Goal: Task Accomplishment & Management: Manage account settings

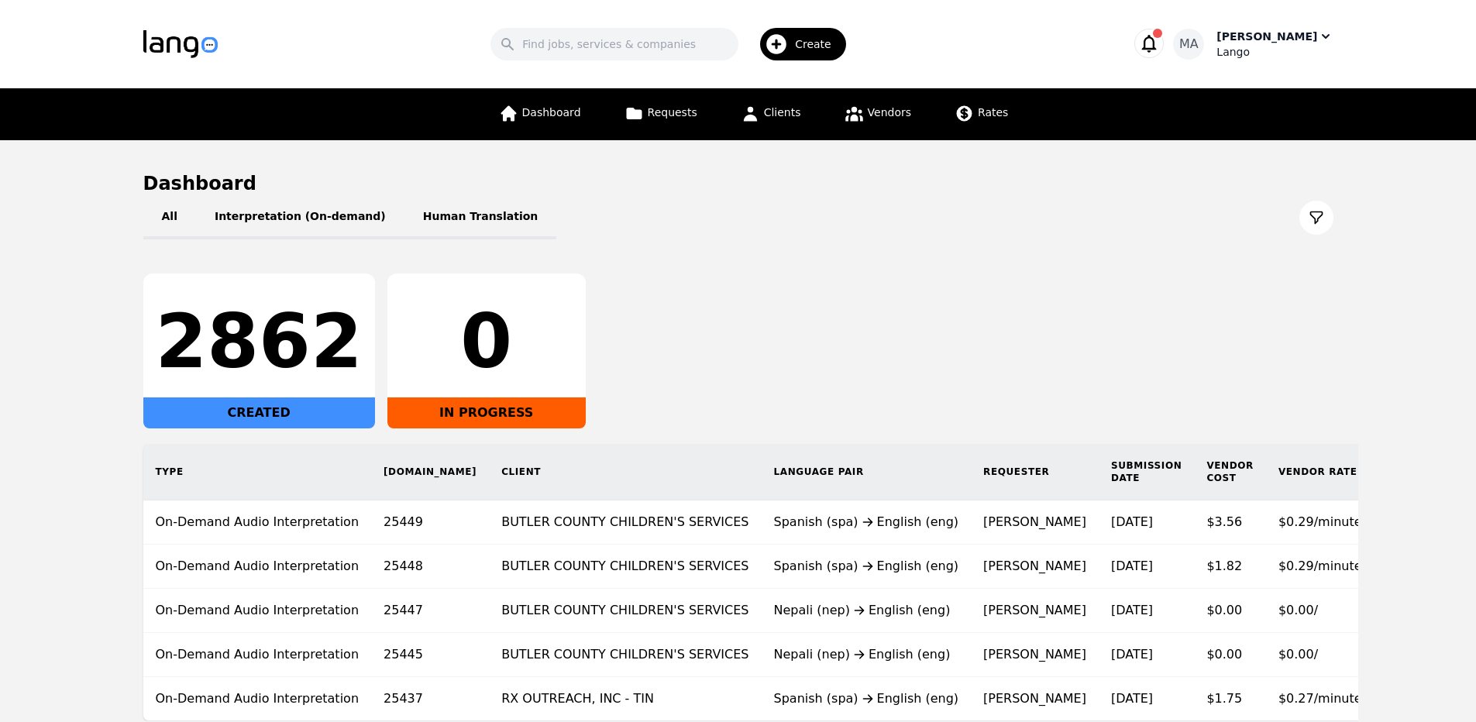
click at [1307, 30] on div "Muhammad Ans" at bounding box center [1266, 36] width 101 height 15
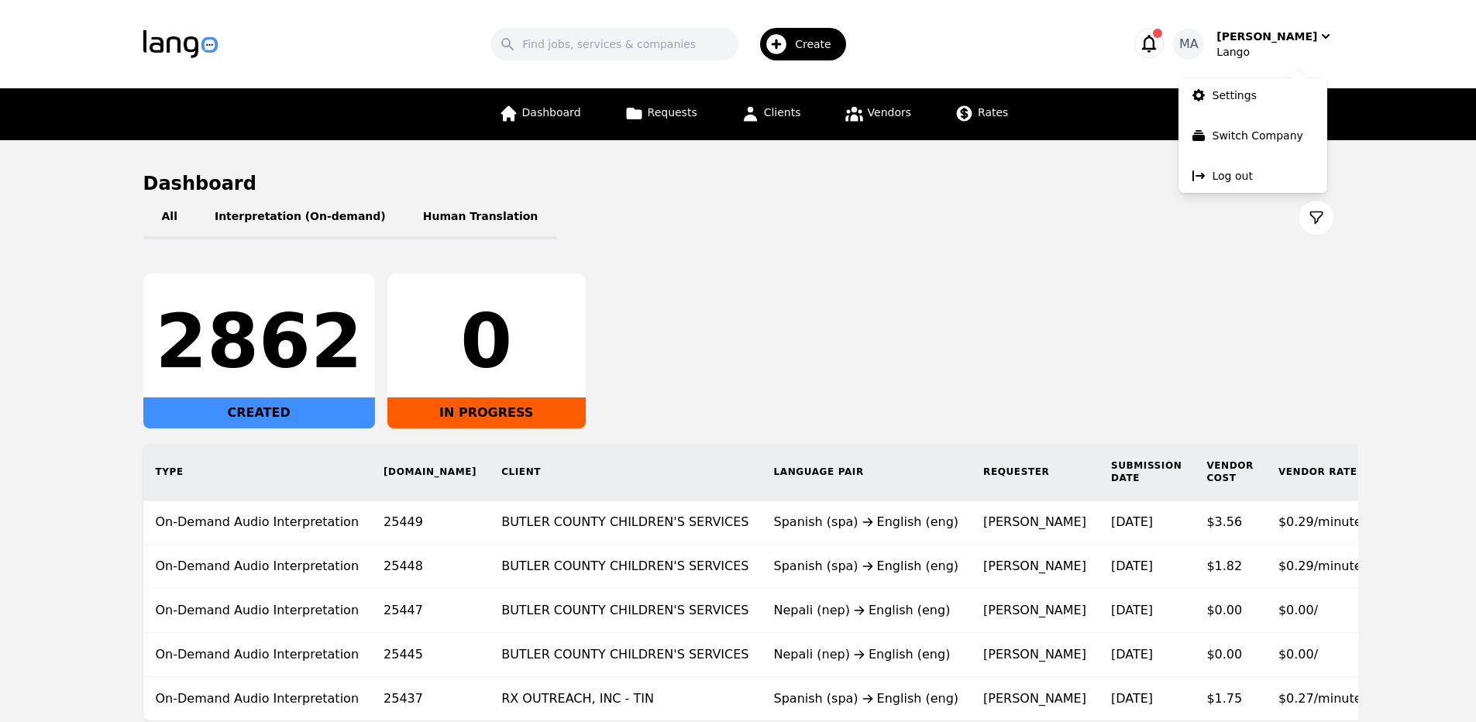
click at [1288, 97] on link "Settings" at bounding box center [1252, 95] width 149 height 34
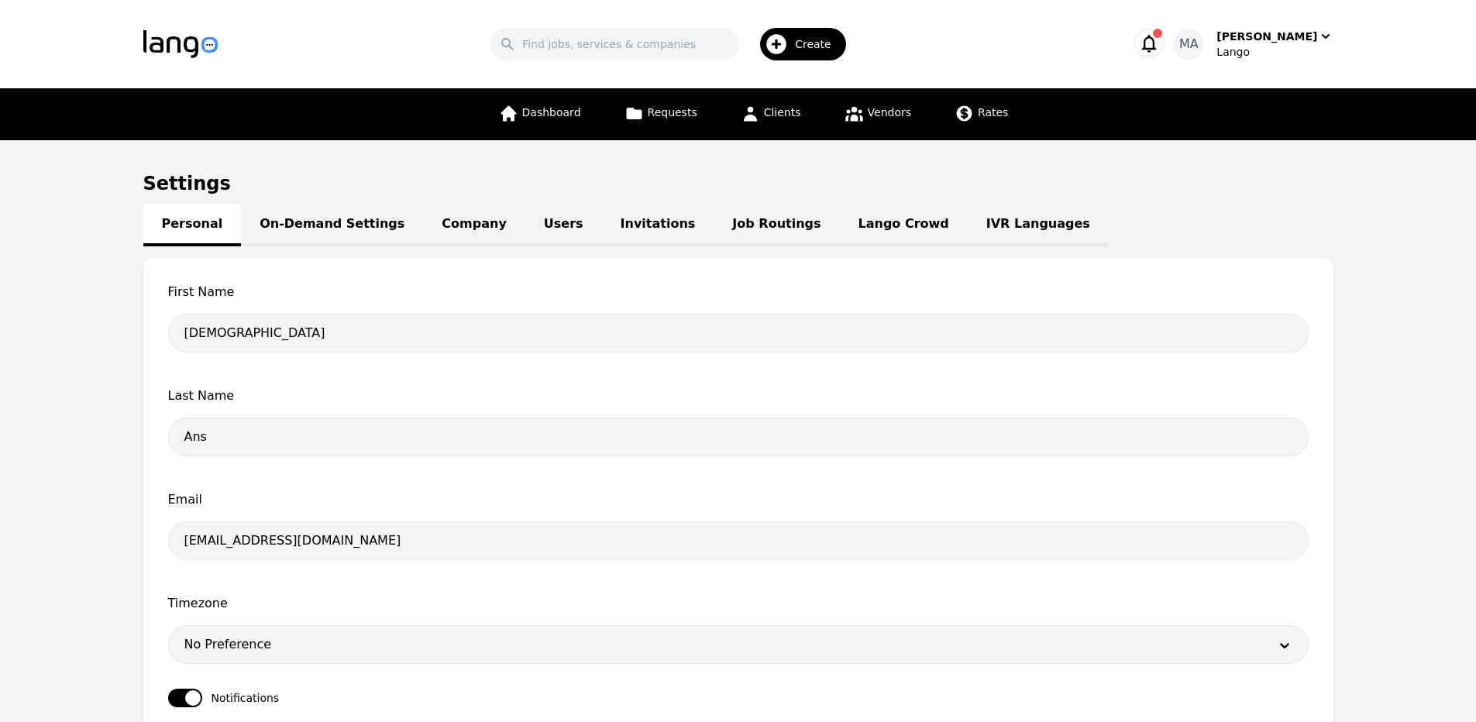
click at [730, 222] on link "Job Routings" at bounding box center [775, 225] width 125 height 43
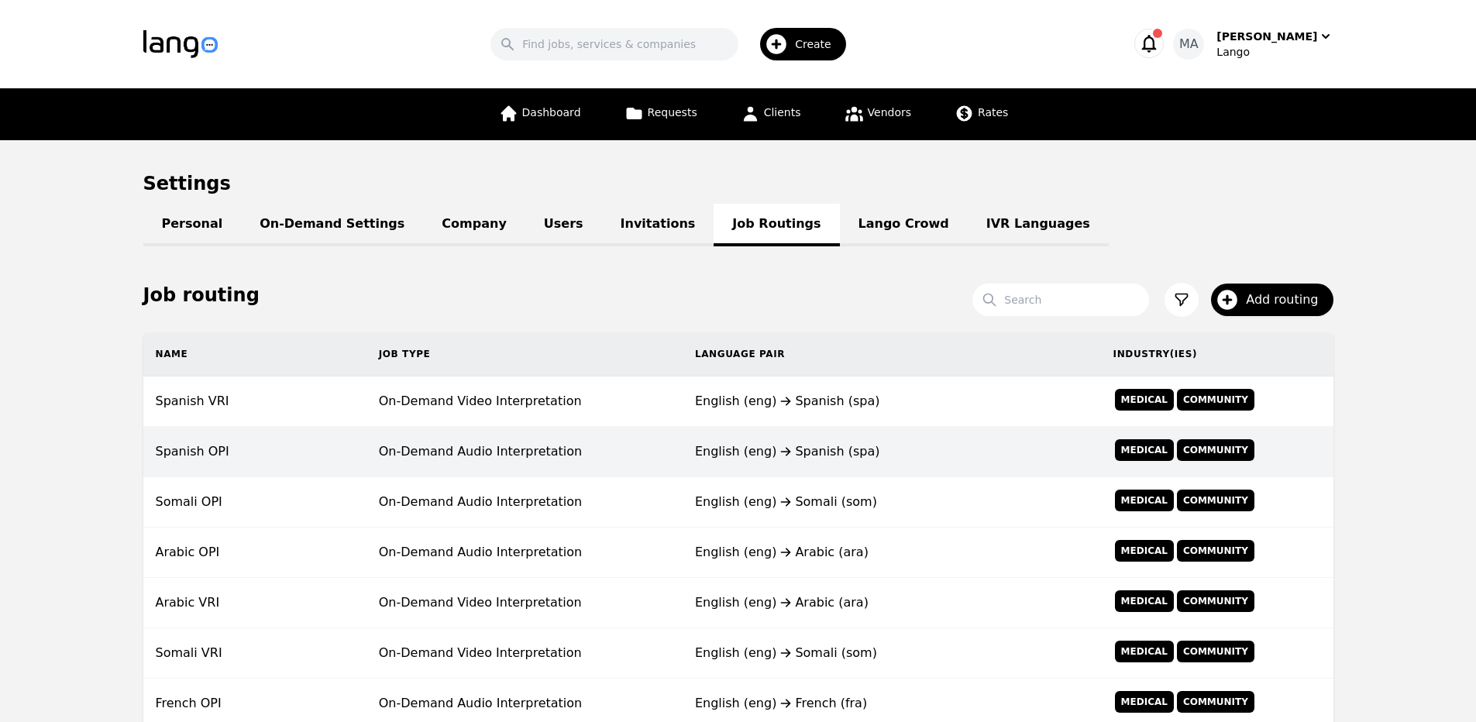
click at [303, 442] on td "Spanish OPI" at bounding box center [254, 452] width 223 height 50
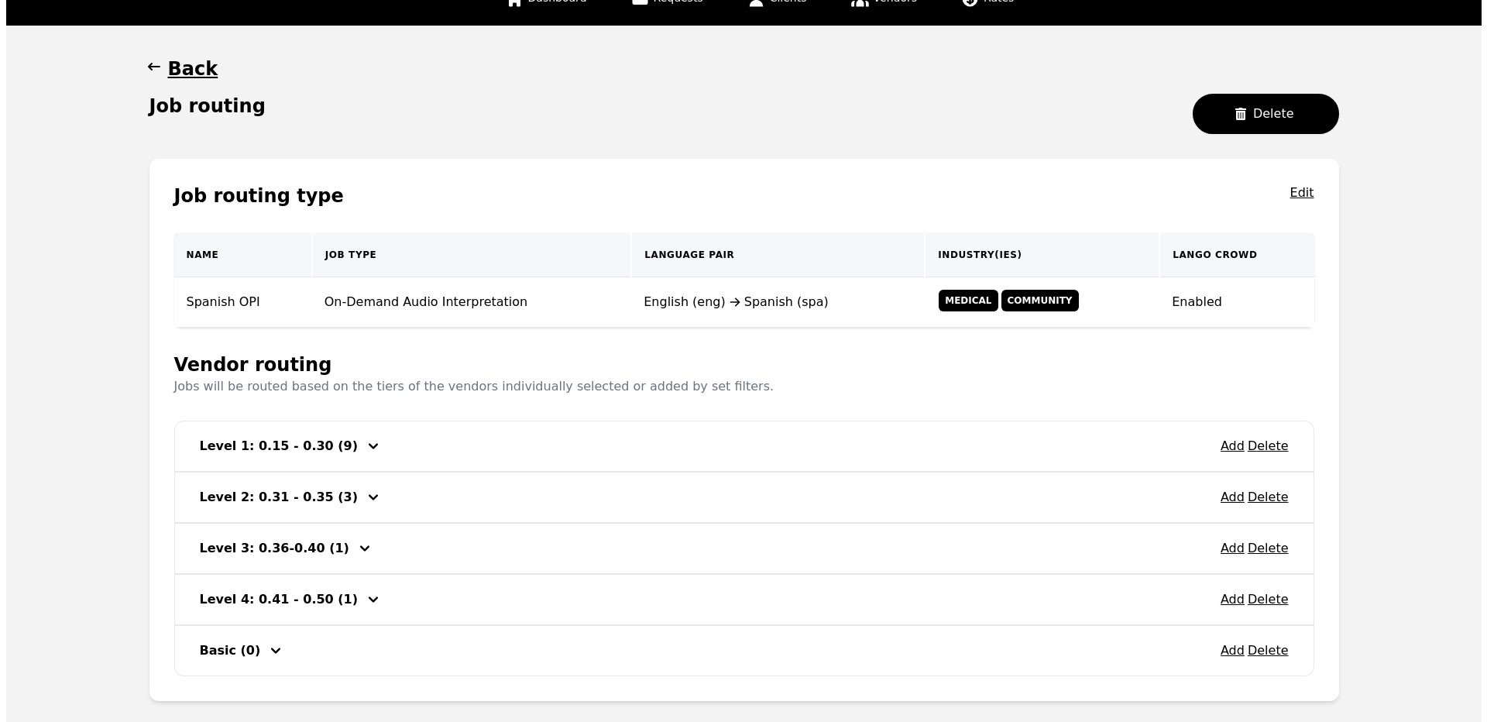
scroll to position [196, 0]
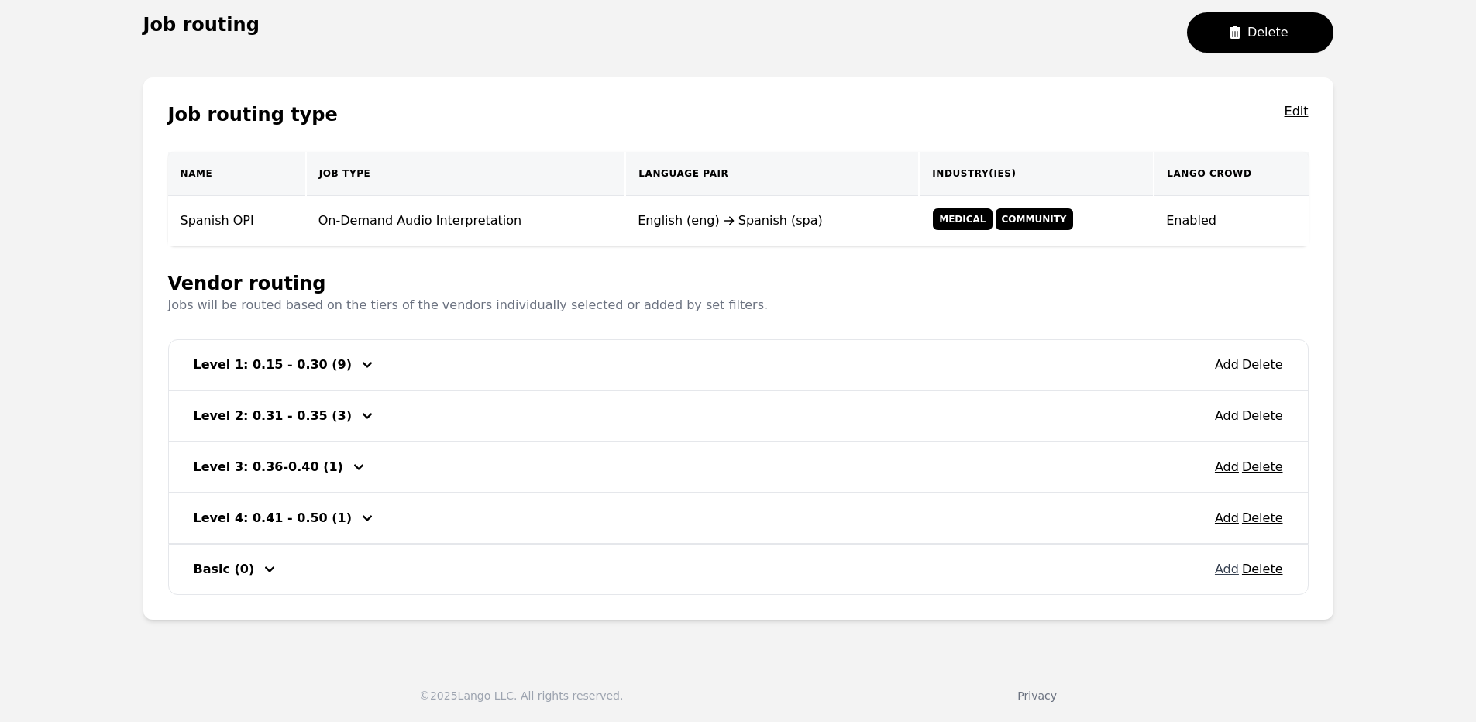
click at [1222, 564] on button "Add" at bounding box center [1227, 569] width 24 height 19
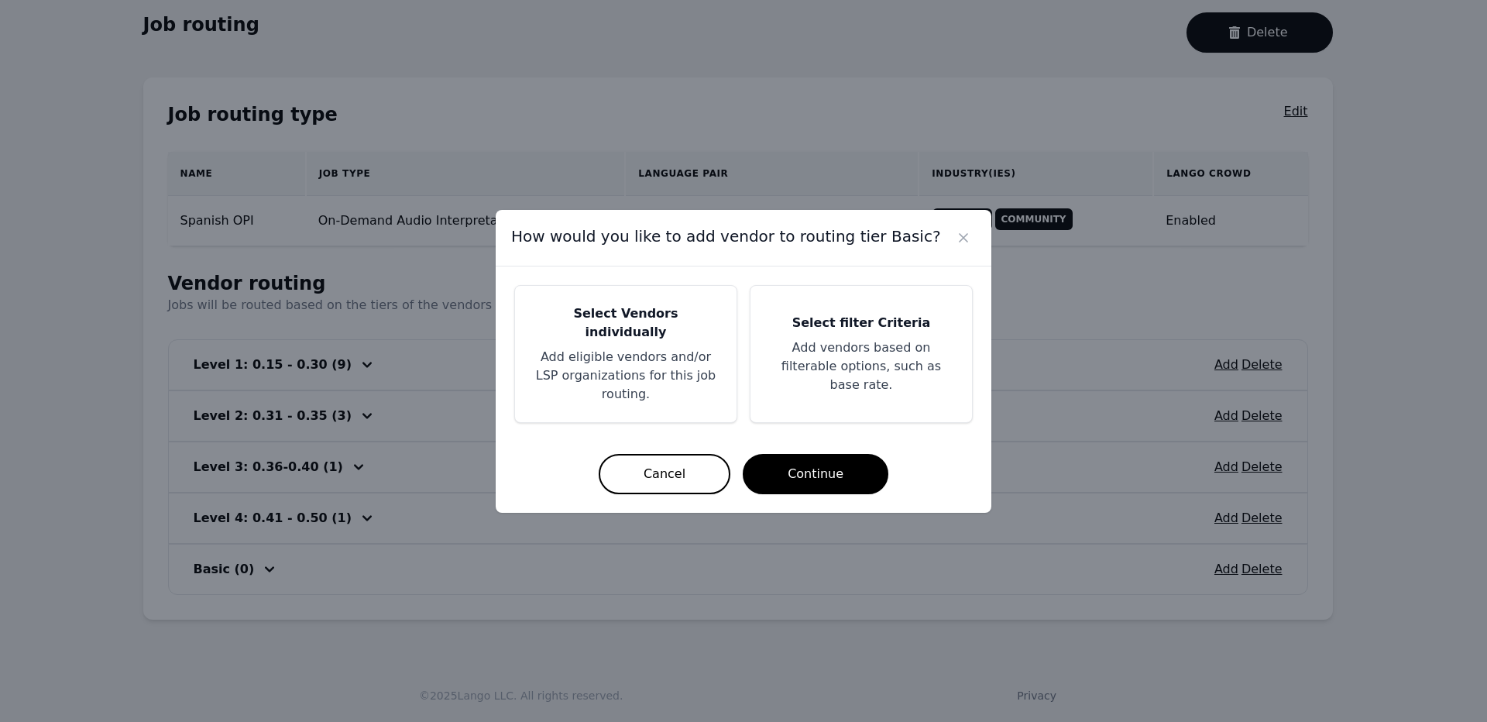
click at [645, 390] on p "Add eligible vendors and/or LSP organizations for this job routing." at bounding box center [626, 376] width 184 height 56
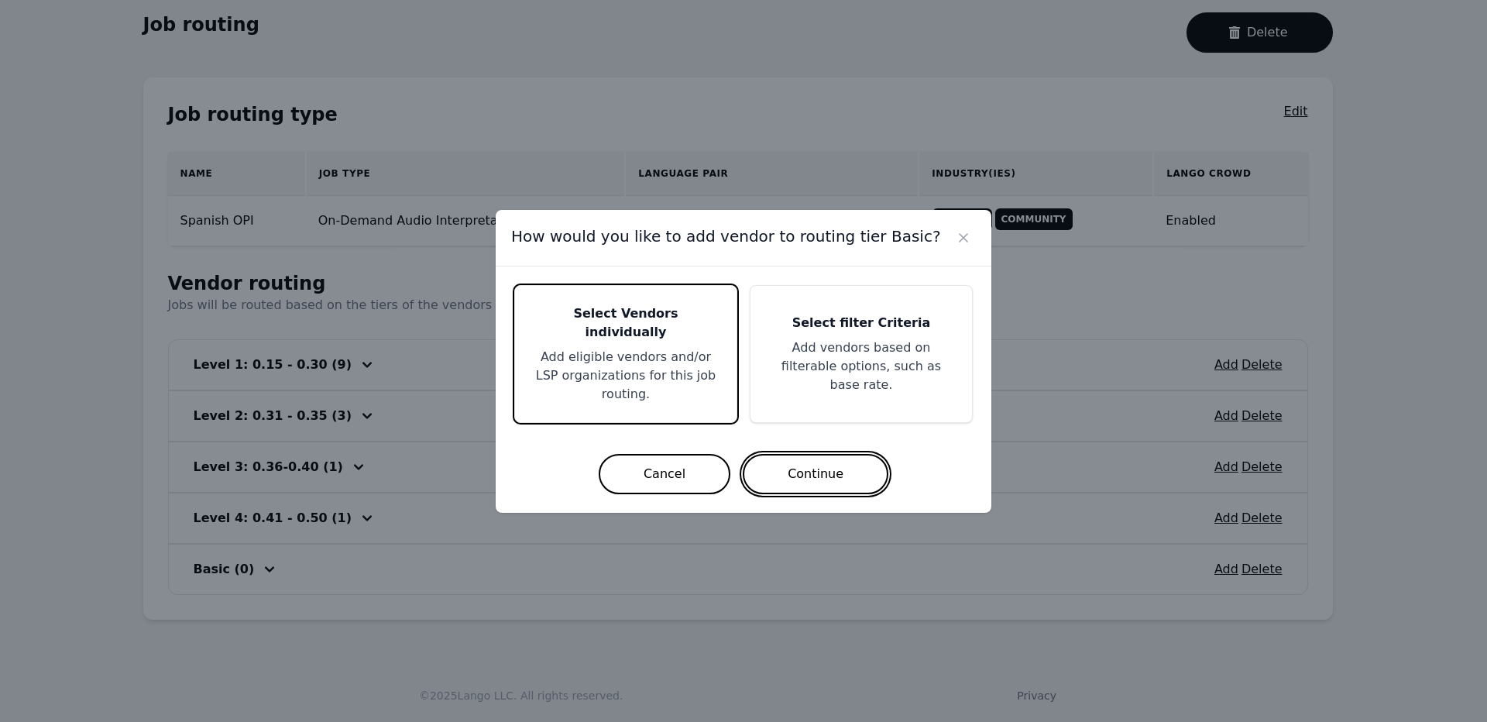
click at [776, 454] on button "Continue" at bounding box center [816, 474] width 146 height 40
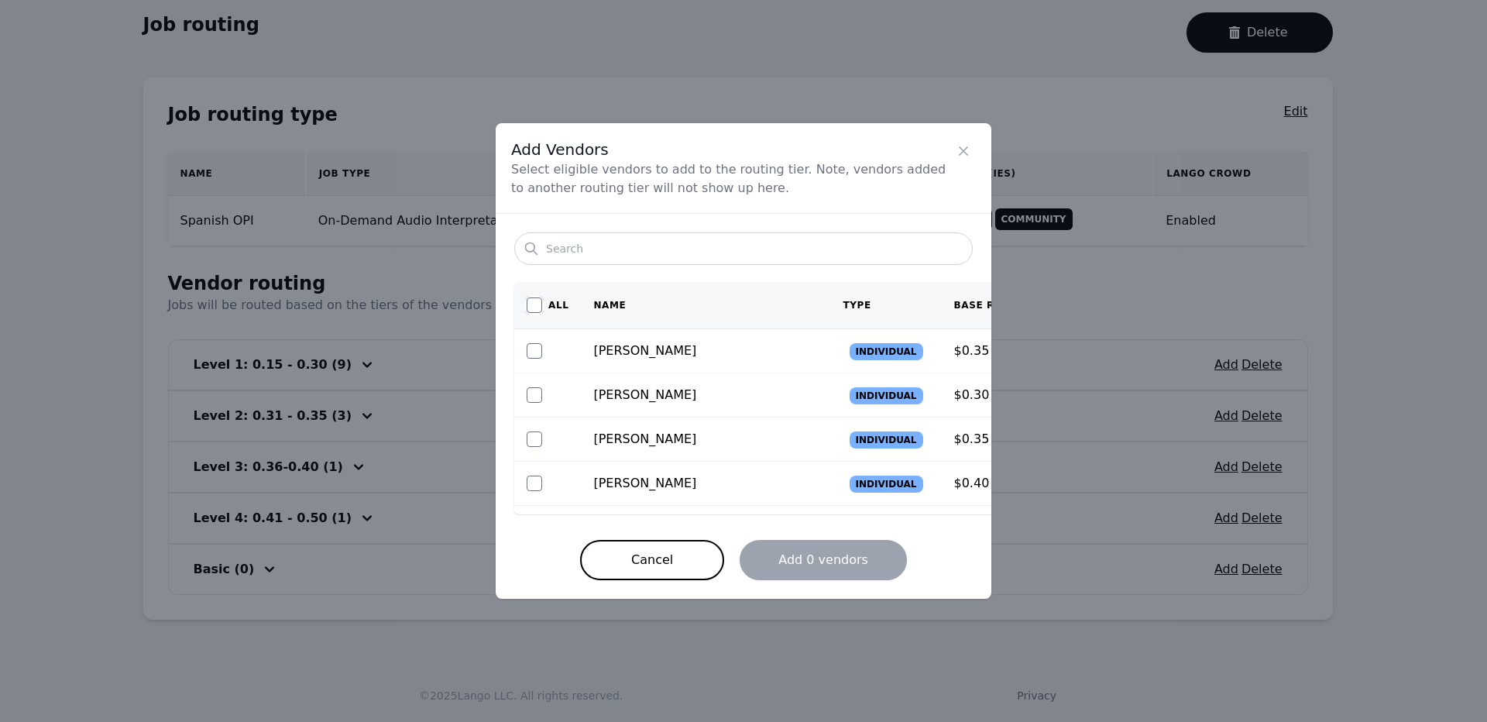
click at [528, 302] on input "checkbox" at bounding box center [534, 304] width 15 height 15
checkbox input "true"
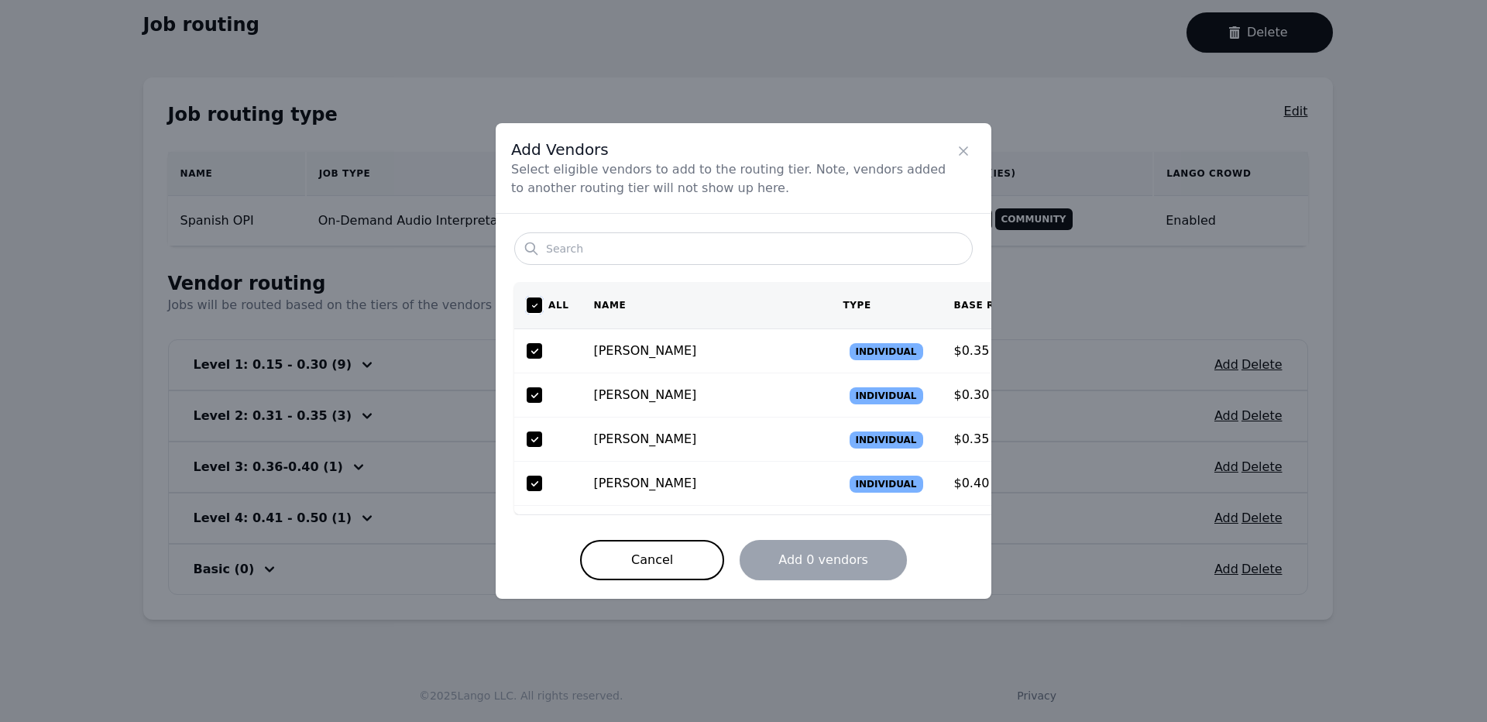
checkbox input "true"
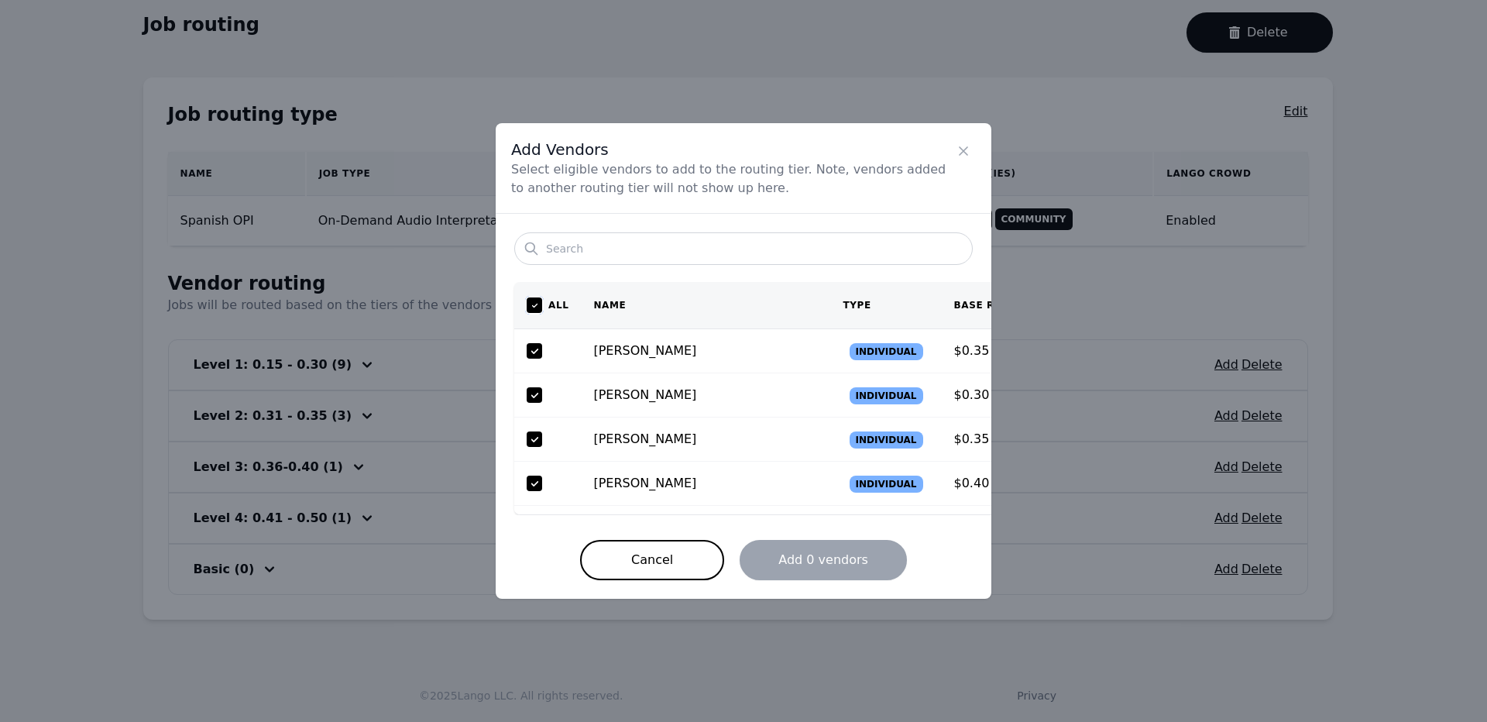
checkbox input "true"
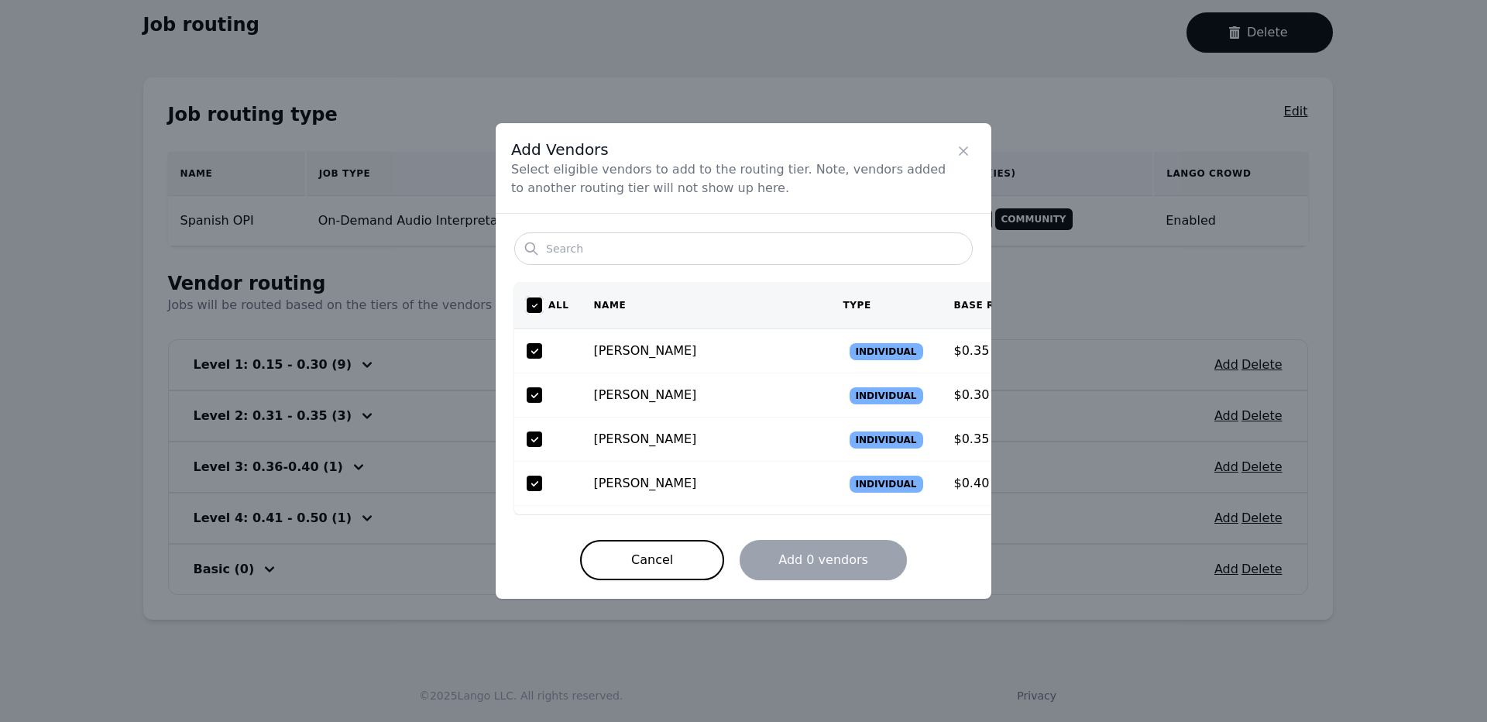
checkbox input "true"
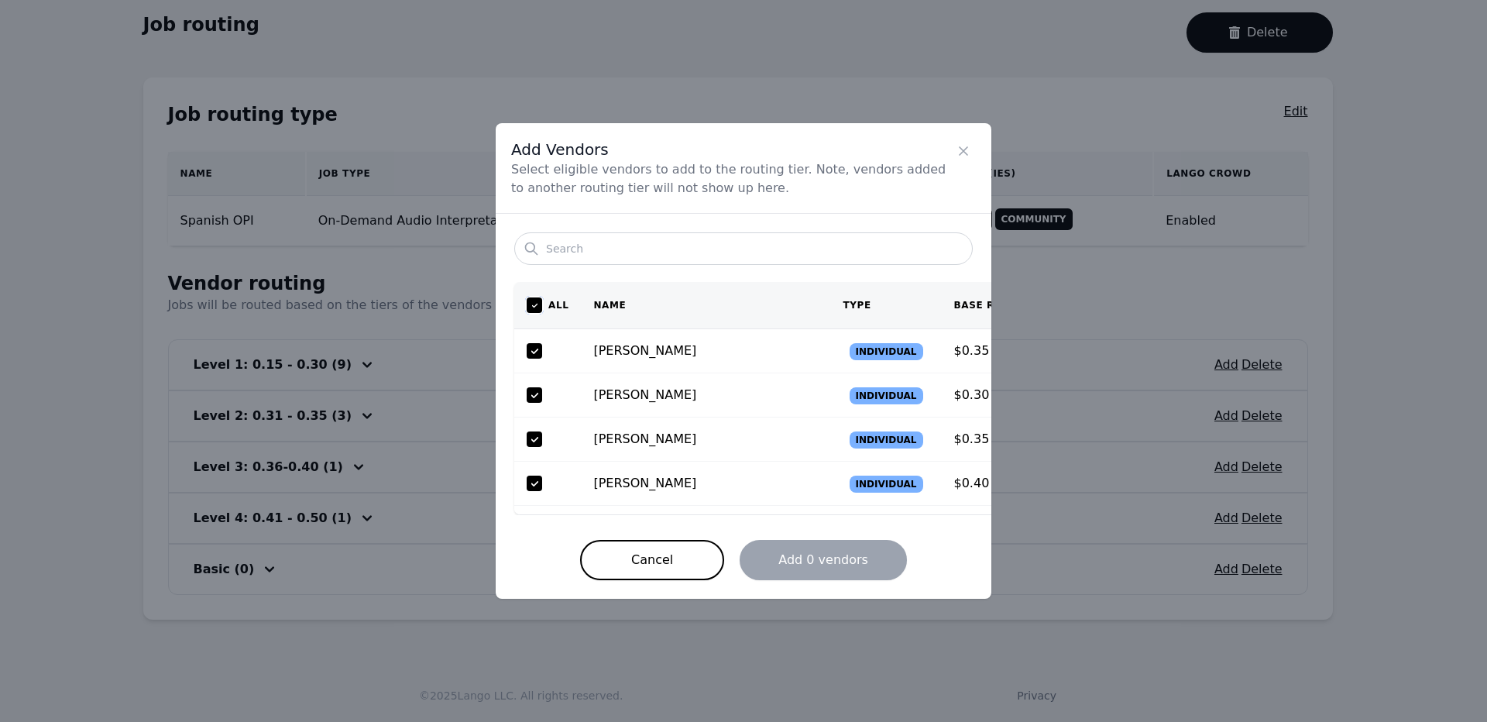
checkbox input "true"
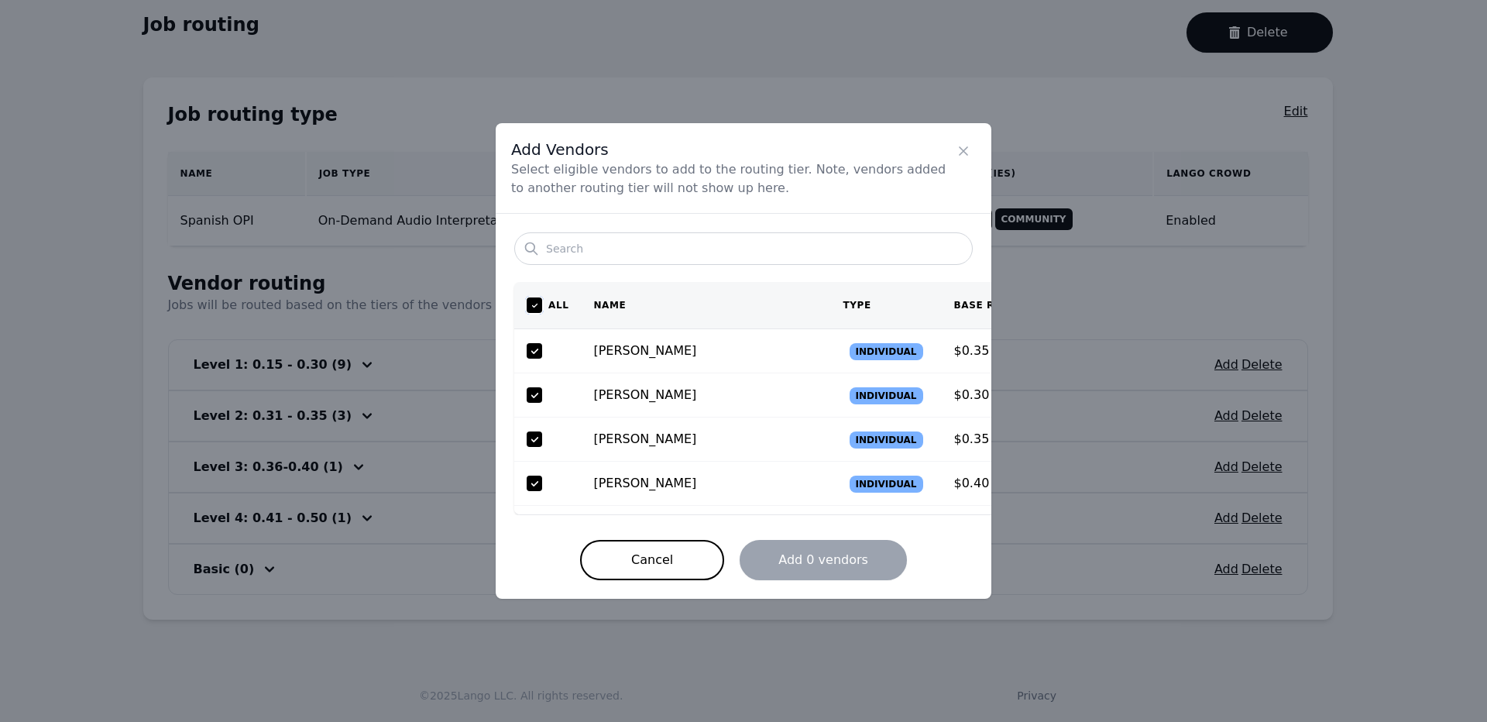
checkbox input "true"
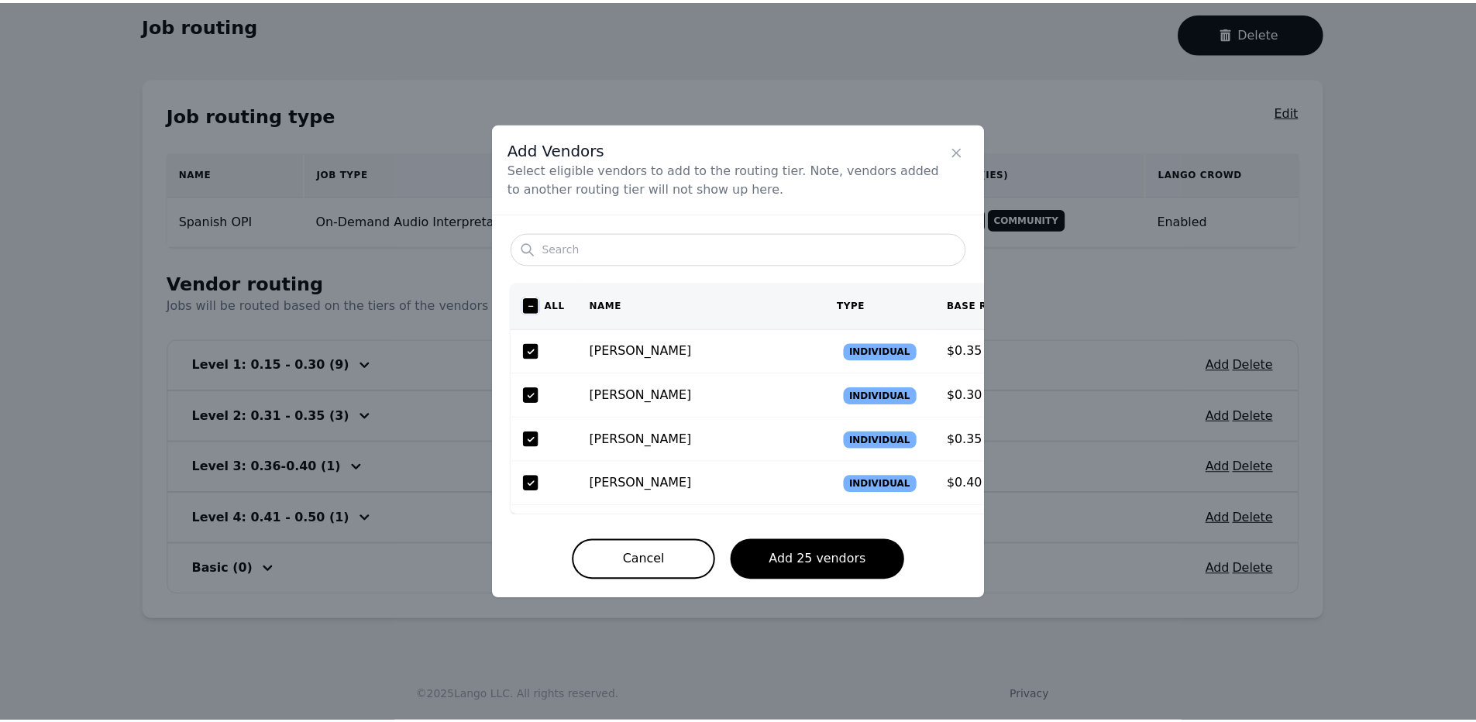
scroll to position [0, 0]
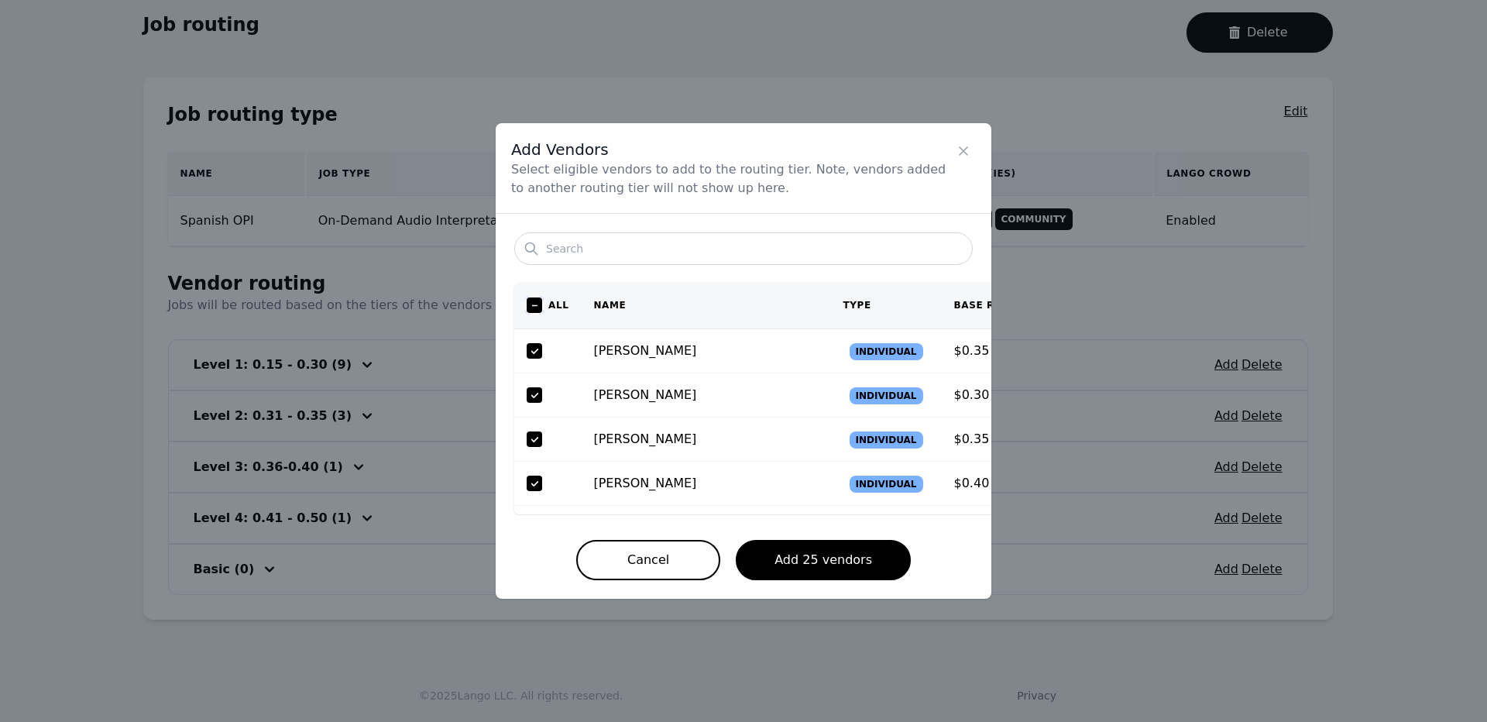
click at [534, 304] on input "checkbox" at bounding box center [534, 304] width 15 height 15
checkbox input "true"
click at [538, 310] on input "checkbox" at bounding box center [534, 304] width 15 height 15
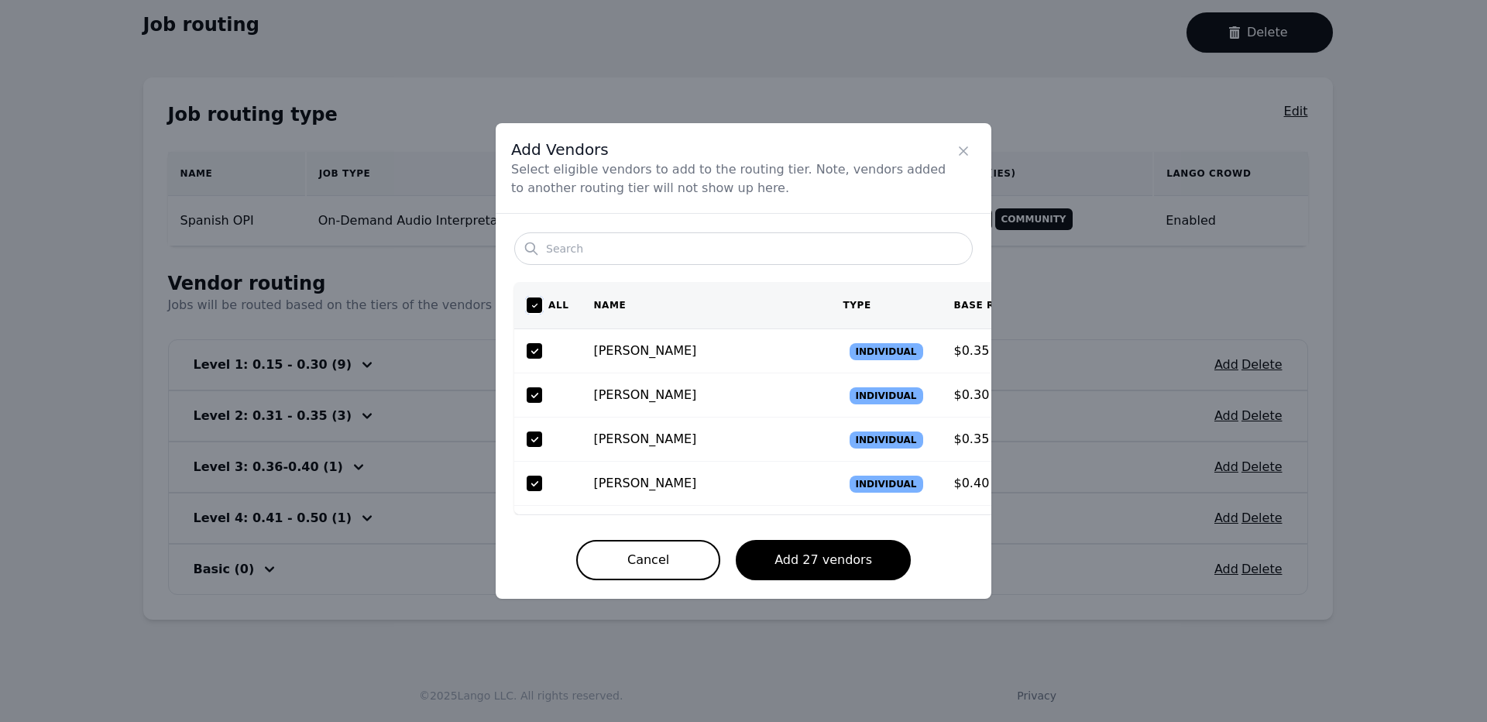
checkbox input "false"
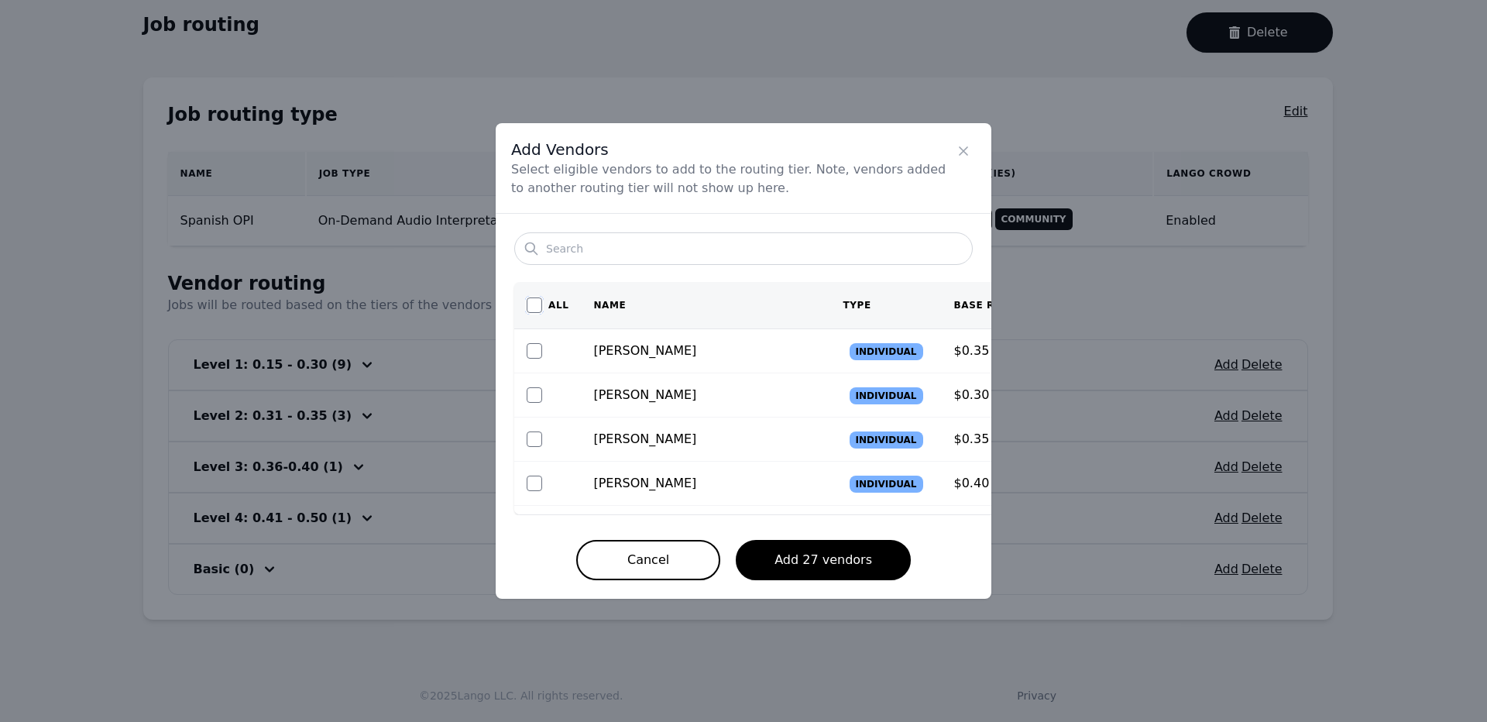
checkbox input "false"
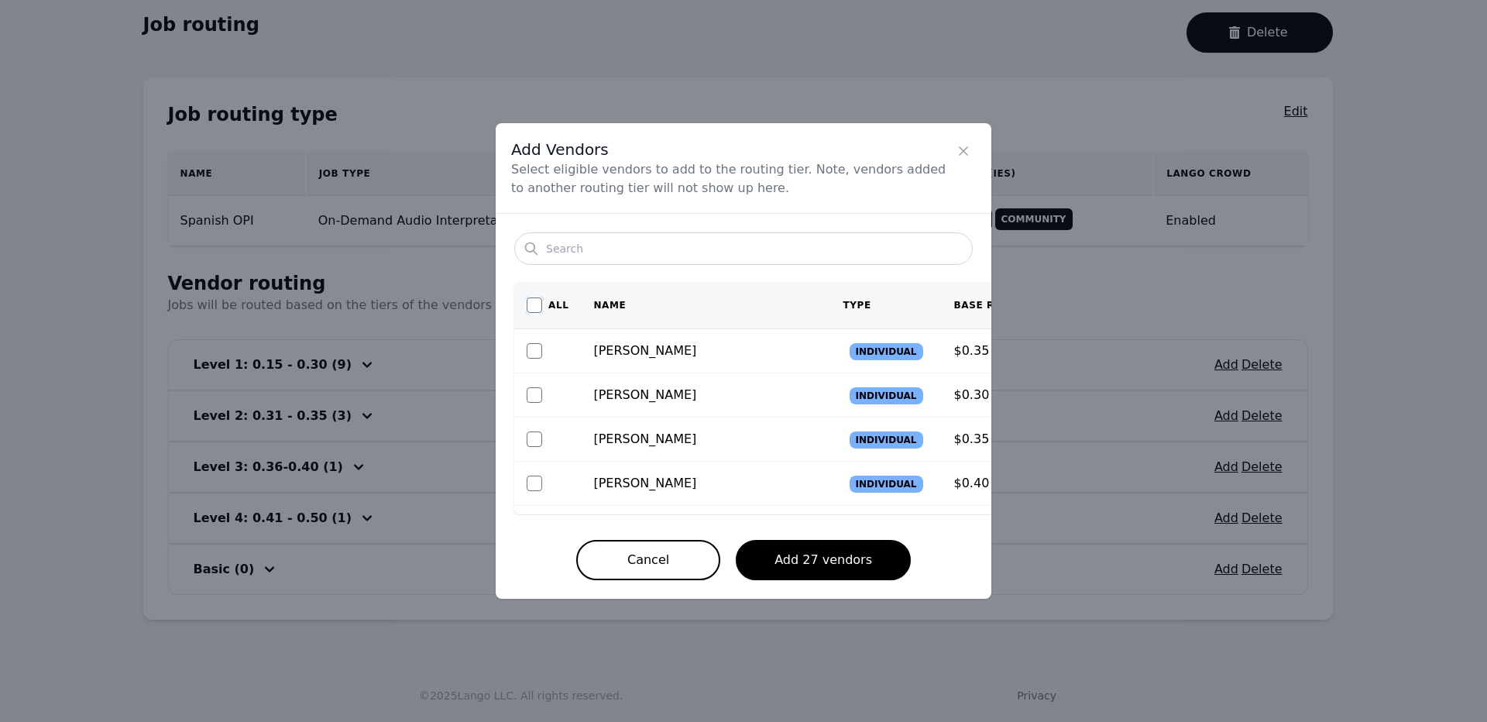
checkbox input "false"
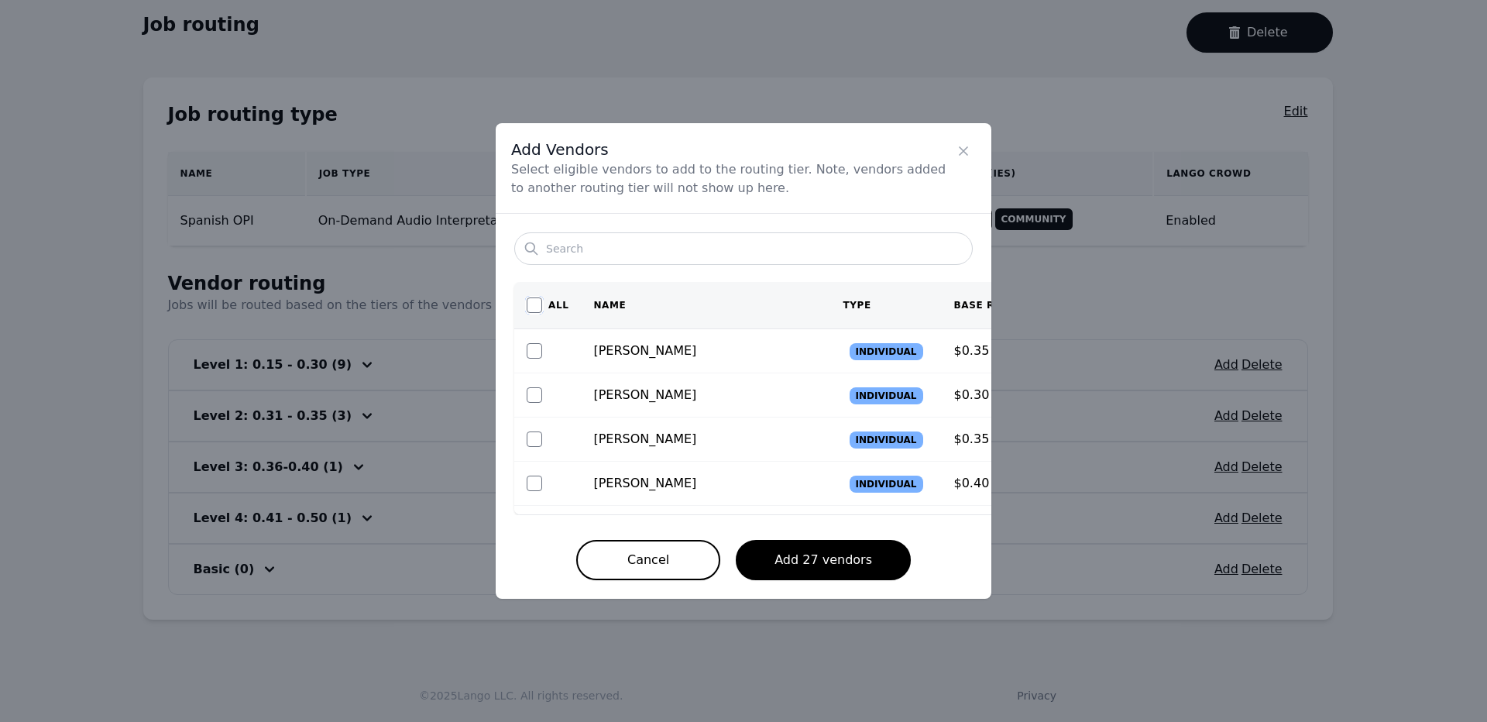
checkbox input "false"
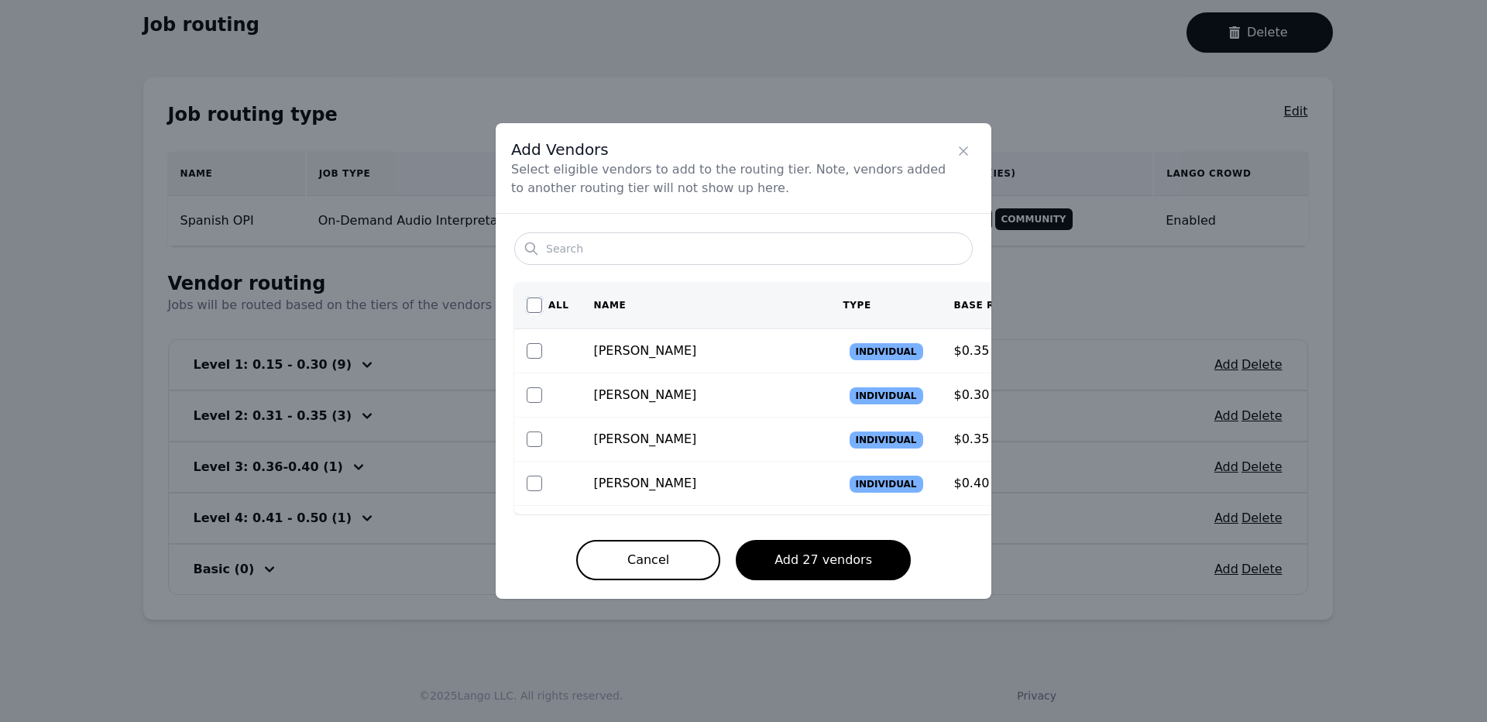
checkbox input "false"
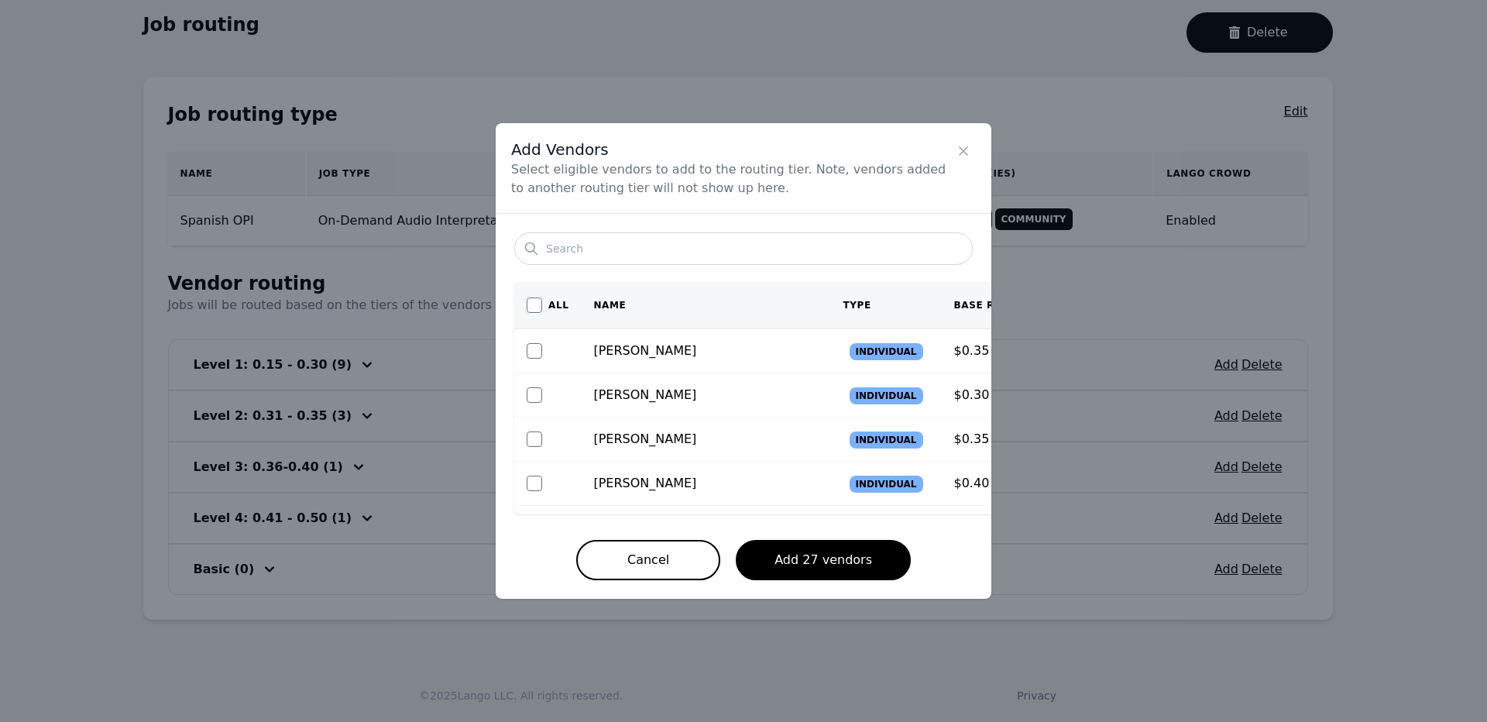
checkbox input "false"
click at [538, 310] on input "checkbox" at bounding box center [534, 304] width 15 height 15
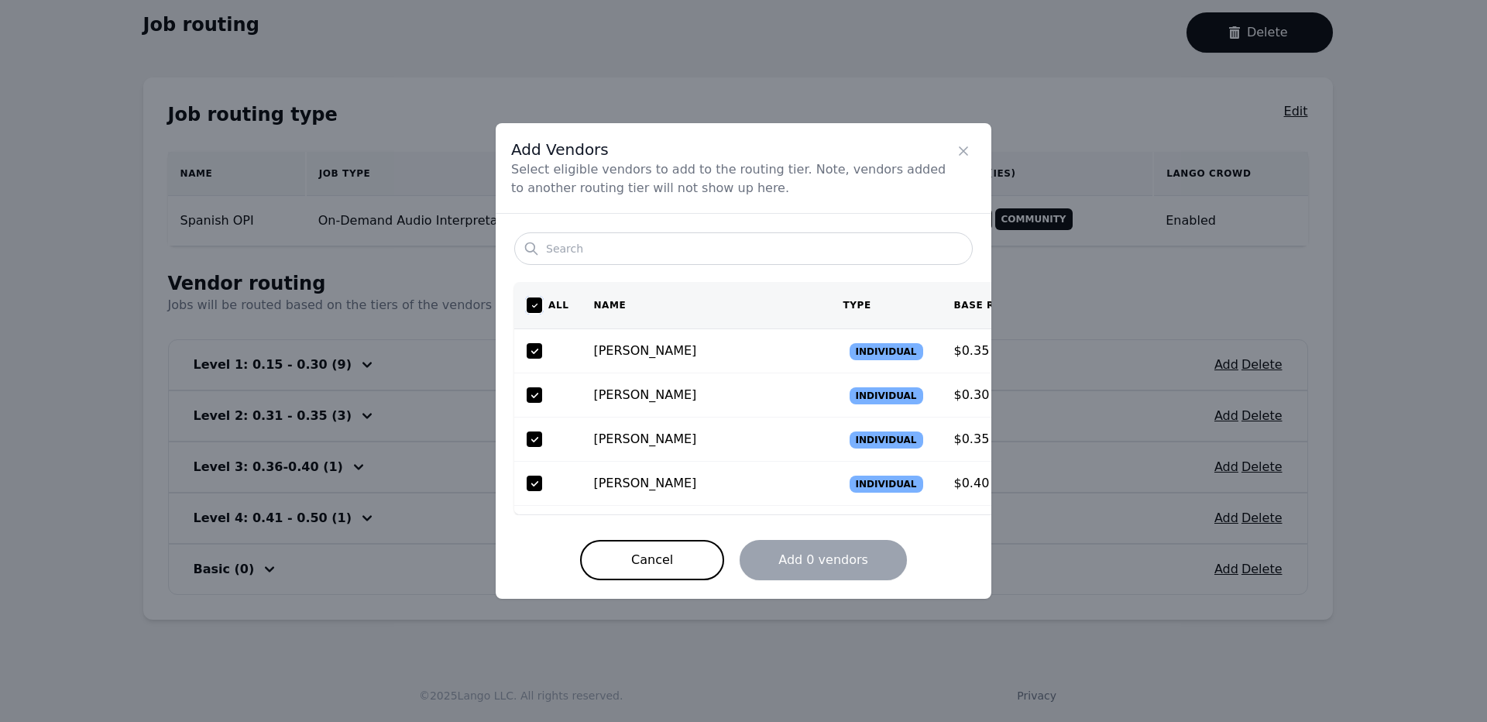
checkbox input "true"
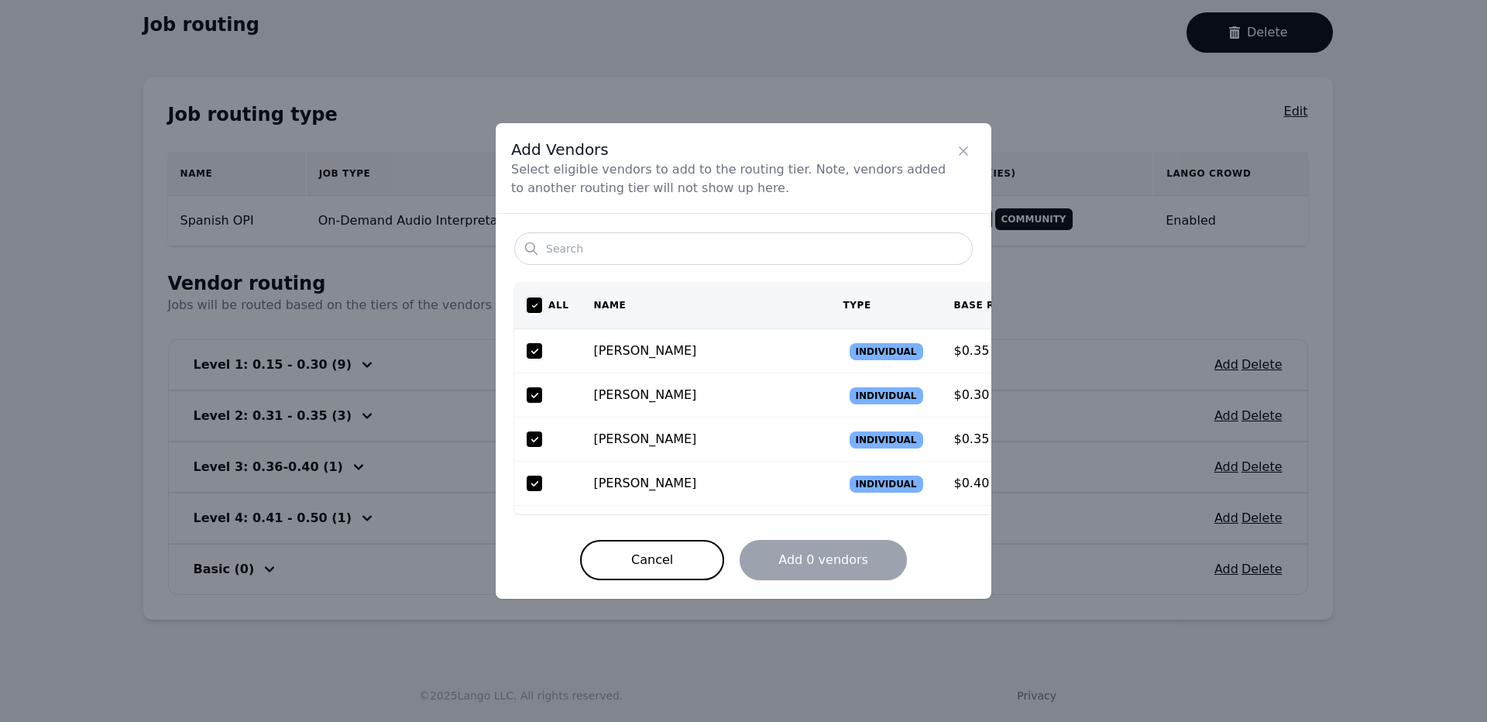
checkbox input "true"
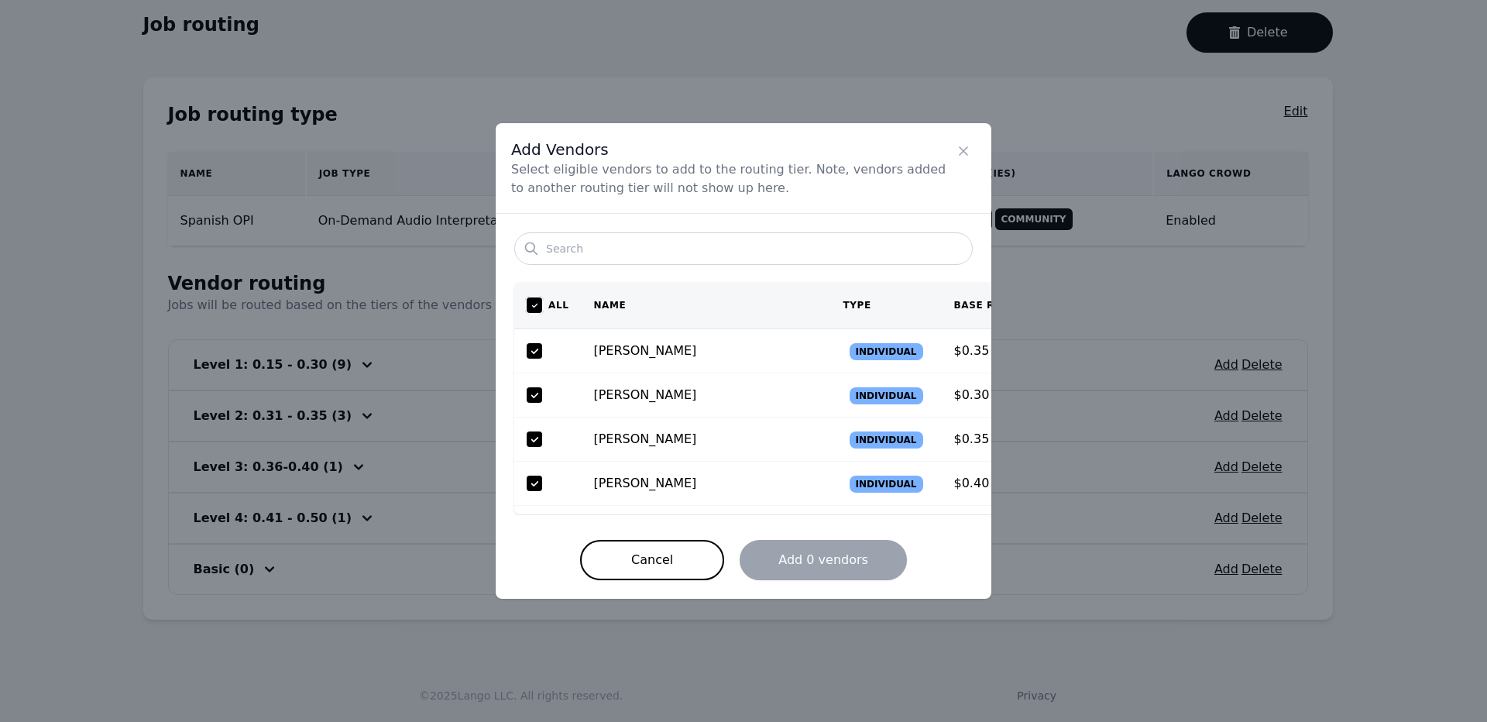
checkbox input "true"
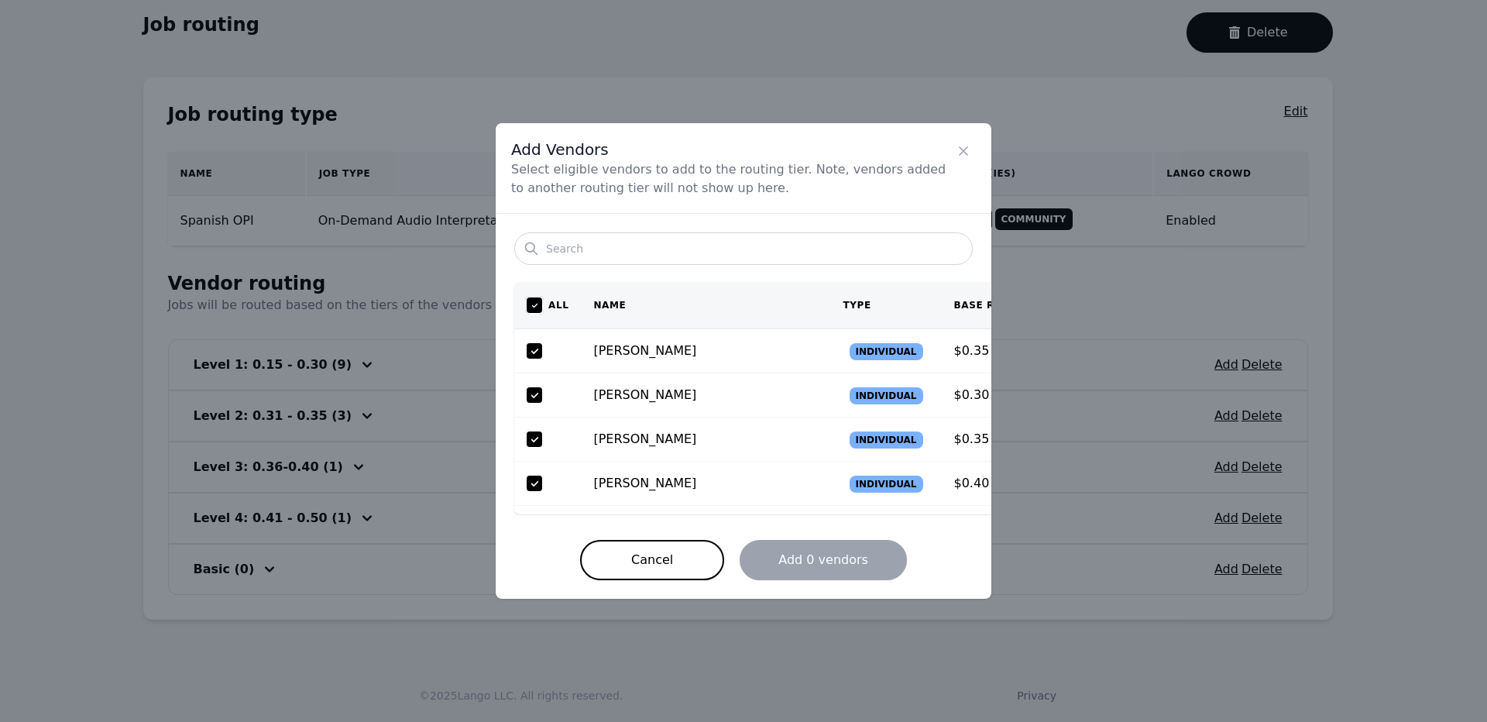
checkbox input "true"
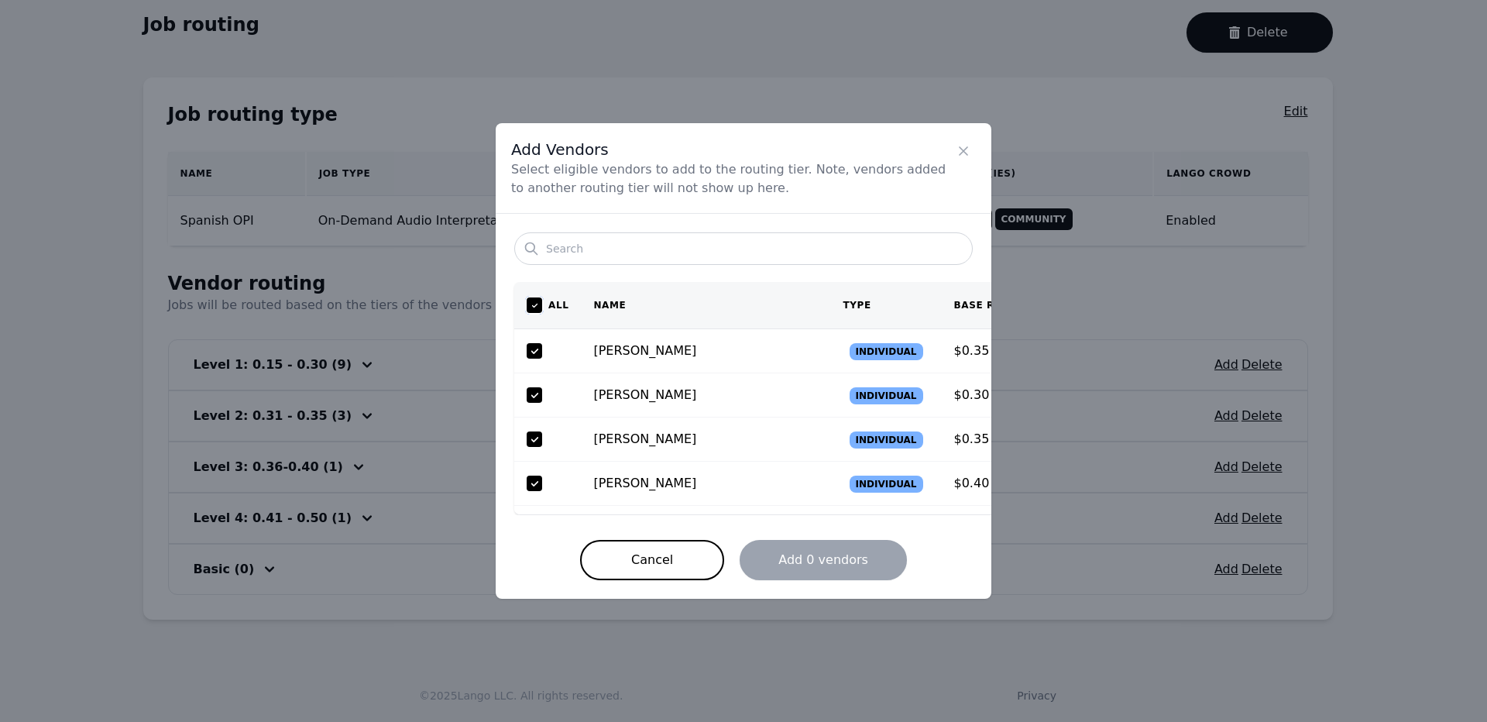
checkbox input "true"
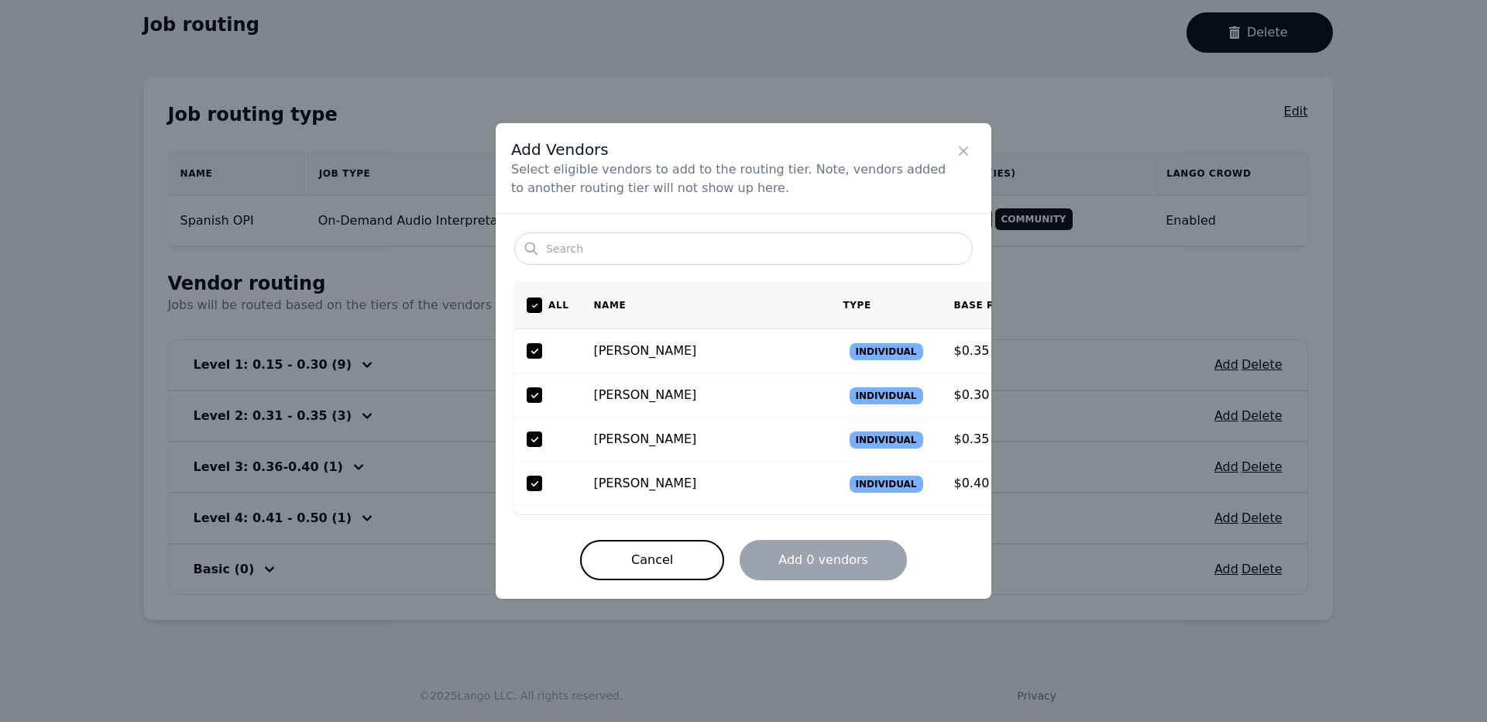
checkbox input "true"
click at [870, 569] on button "Add 27 vendors" at bounding box center [823, 560] width 175 height 40
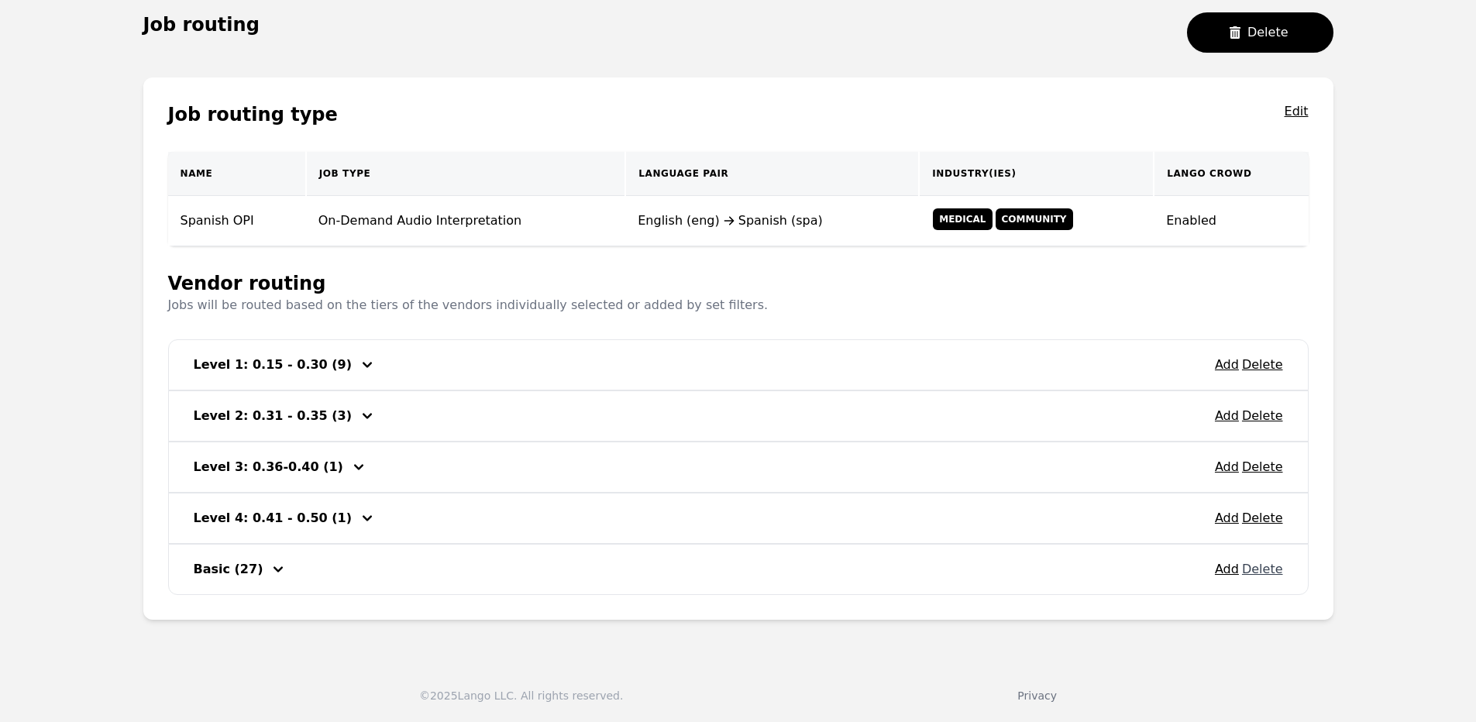
click at [1274, 573] on button "Delete" at bounding box center [1262, 569] width 41 height 19
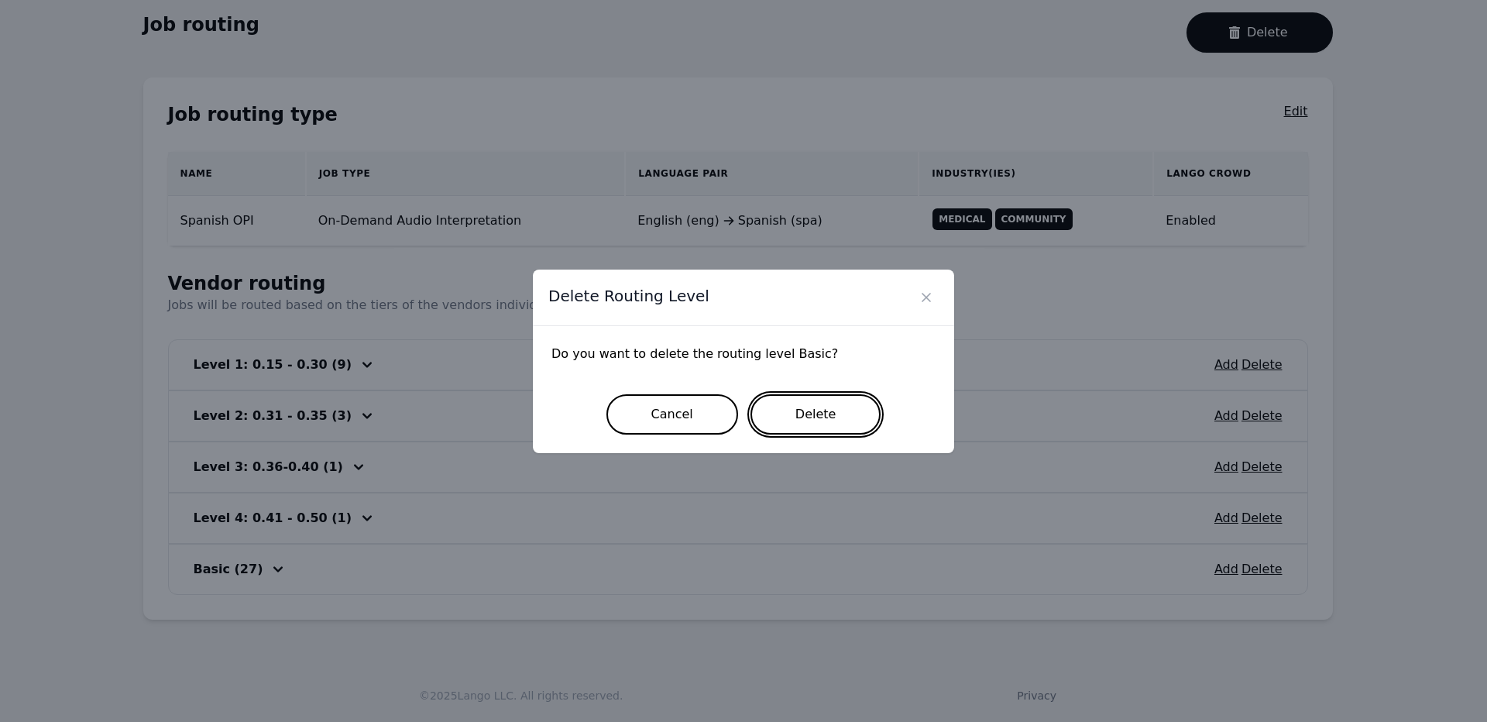
click at [856, 427] on button "Delete" at bounding box center [816, 414] width 131 height 40
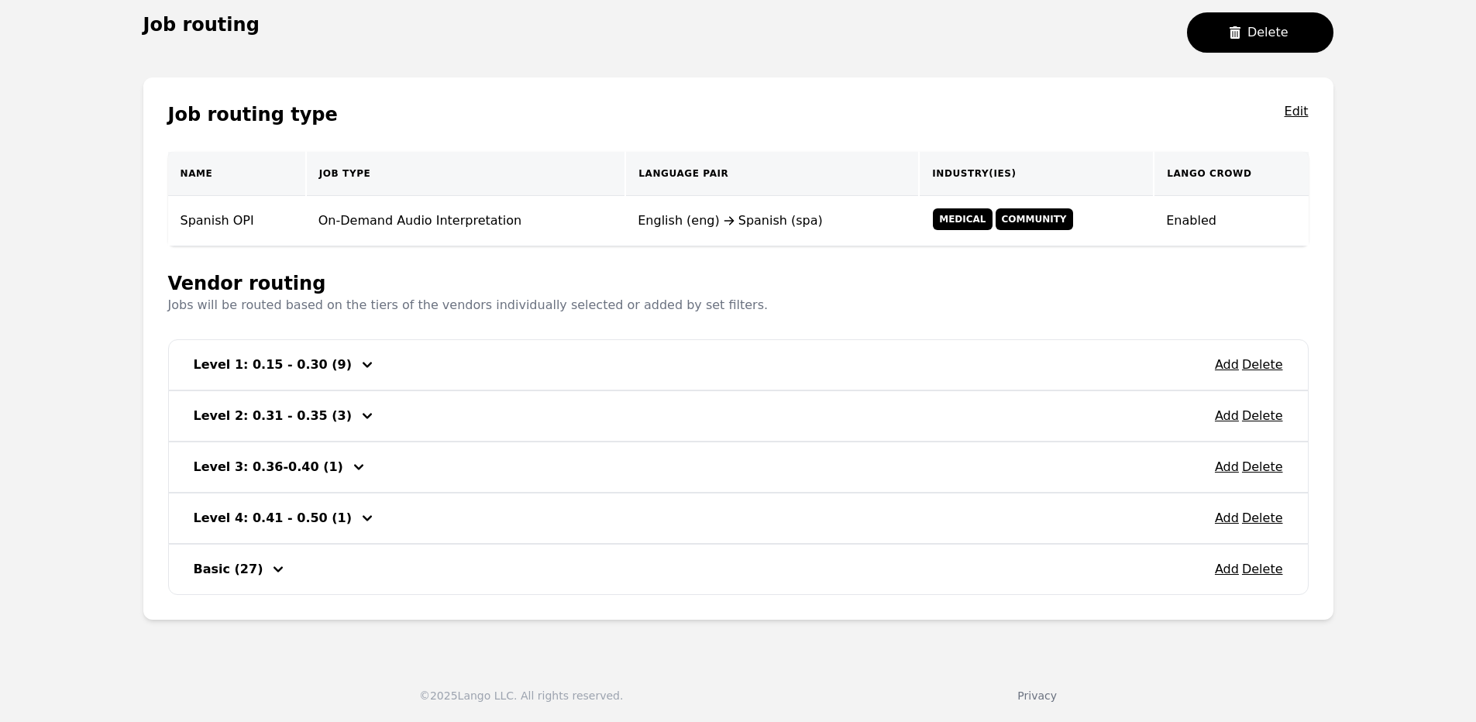
scroll to position [145, 0]
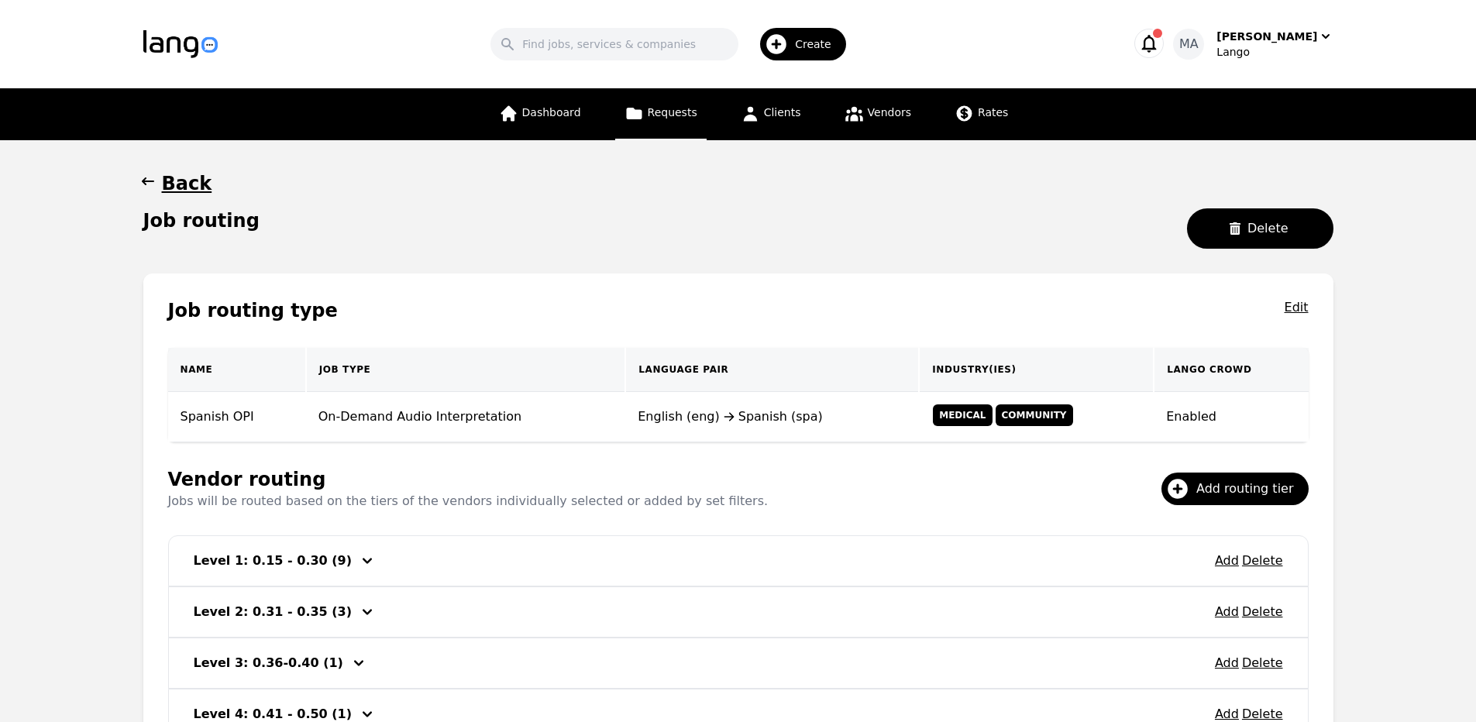
click at [653, 101] on link "Requests" at bounding box center [660, 114] width 91 height 52
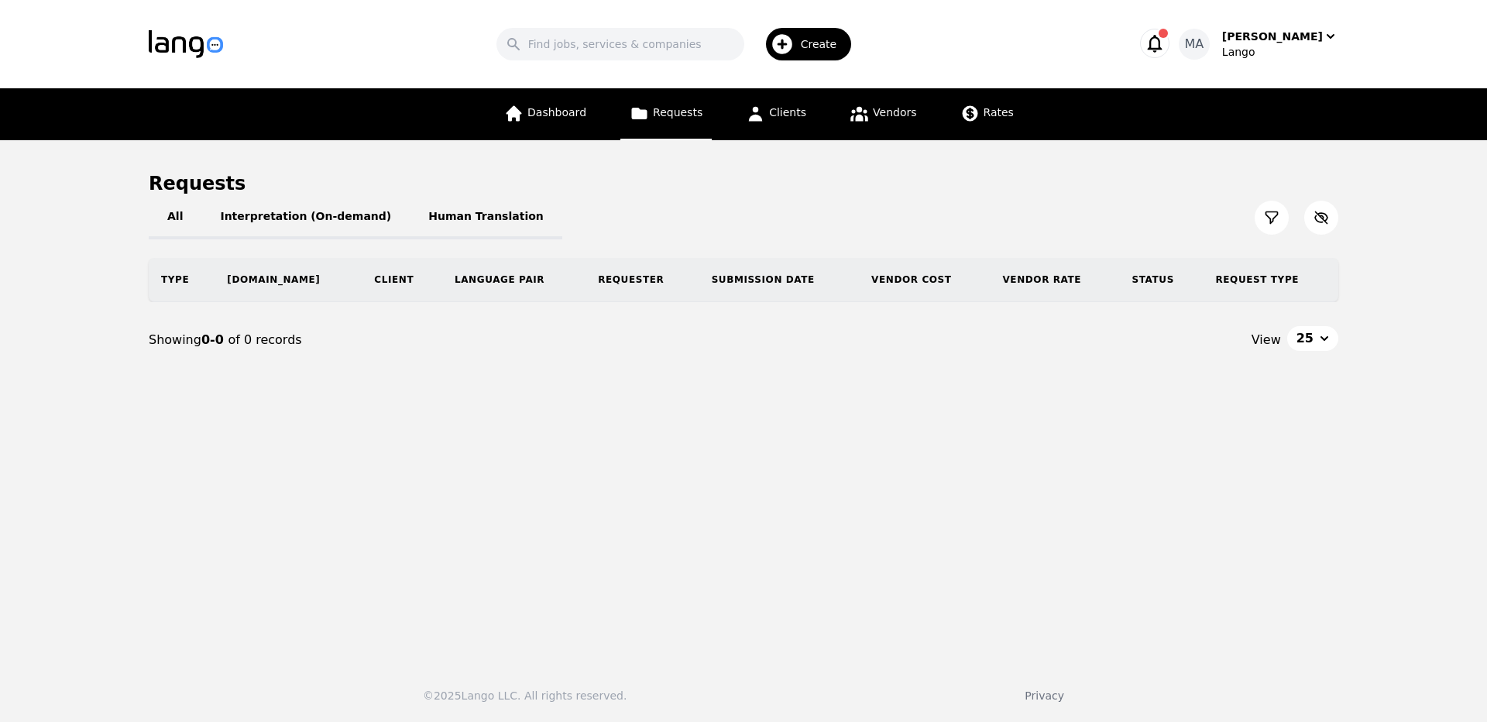
click at [1280, 220] on button at bounding box center [1272, 218] width 34 height 34
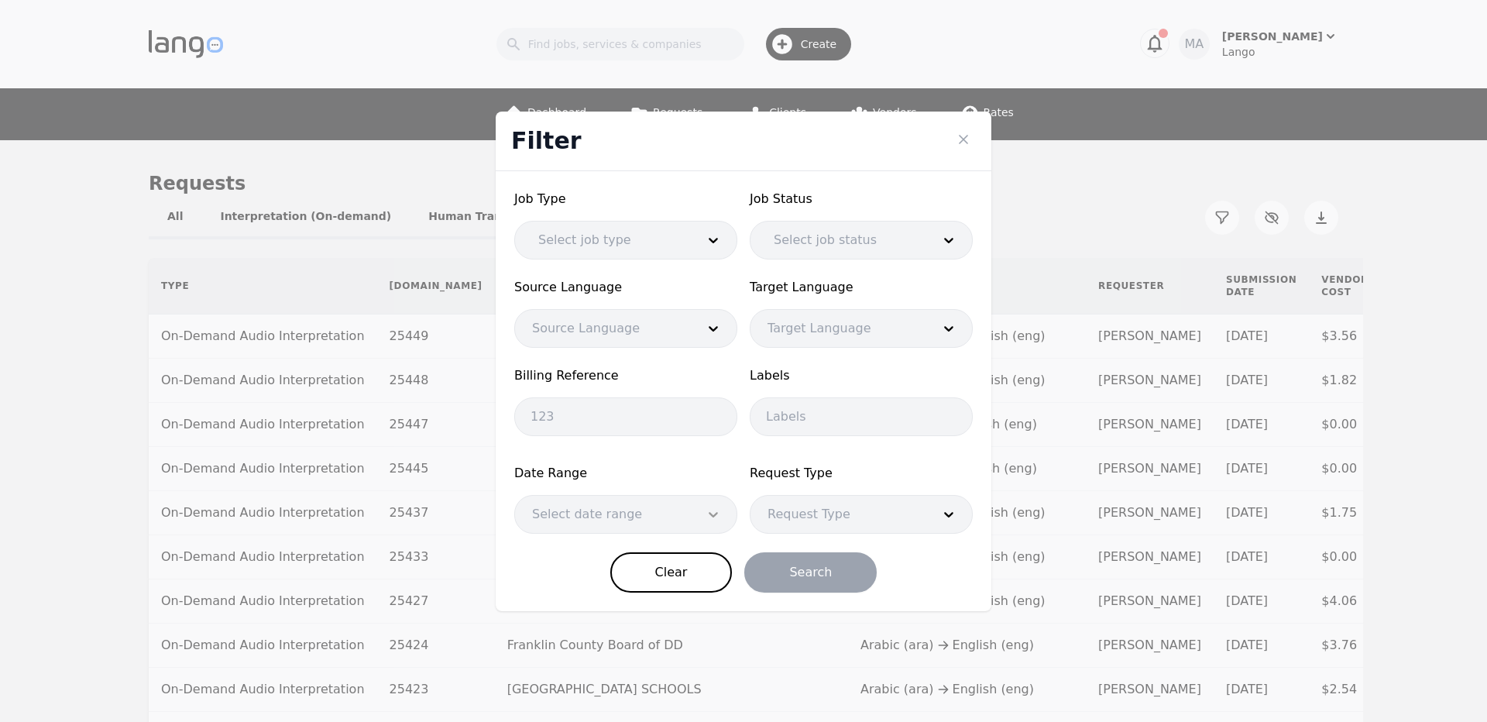
click at [703, 501] on div at bounding box center [713, 514] width 46 height 37
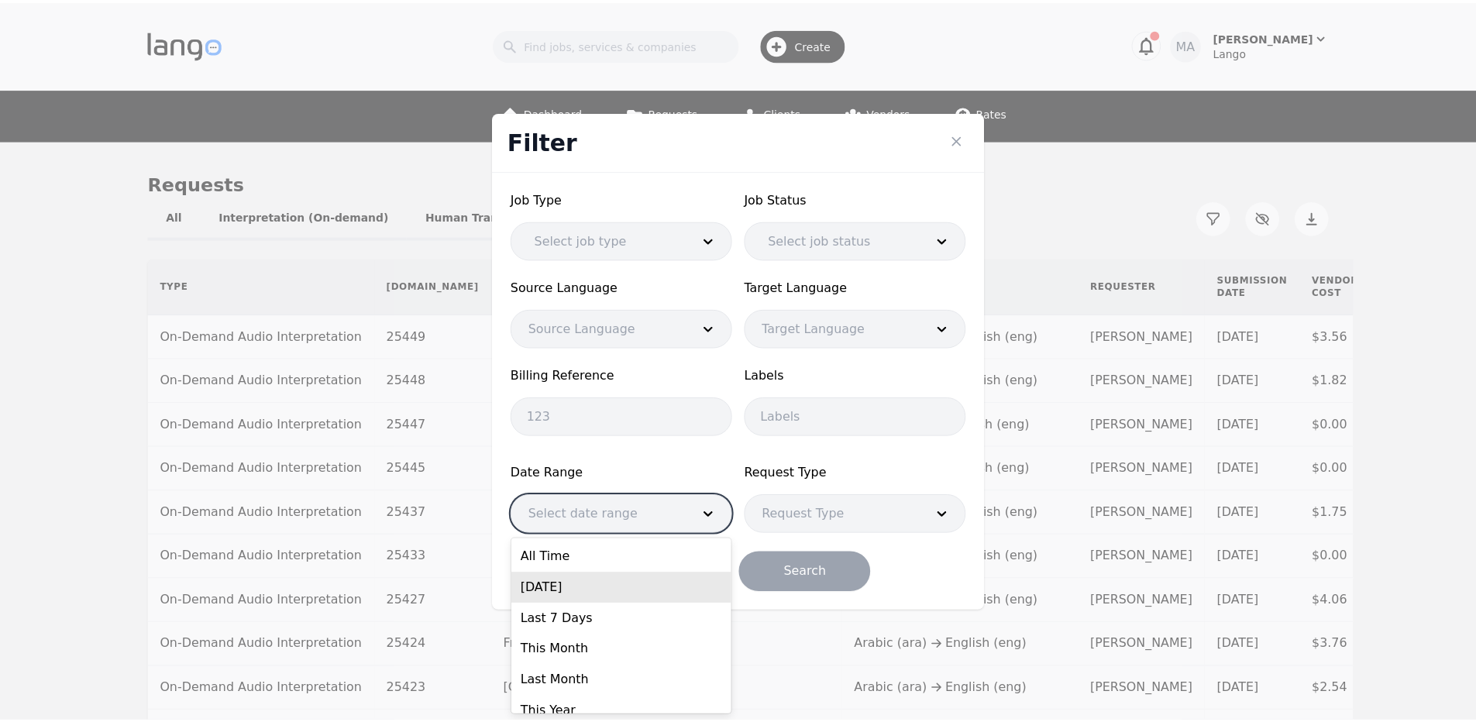
scroll to position [46, 0]
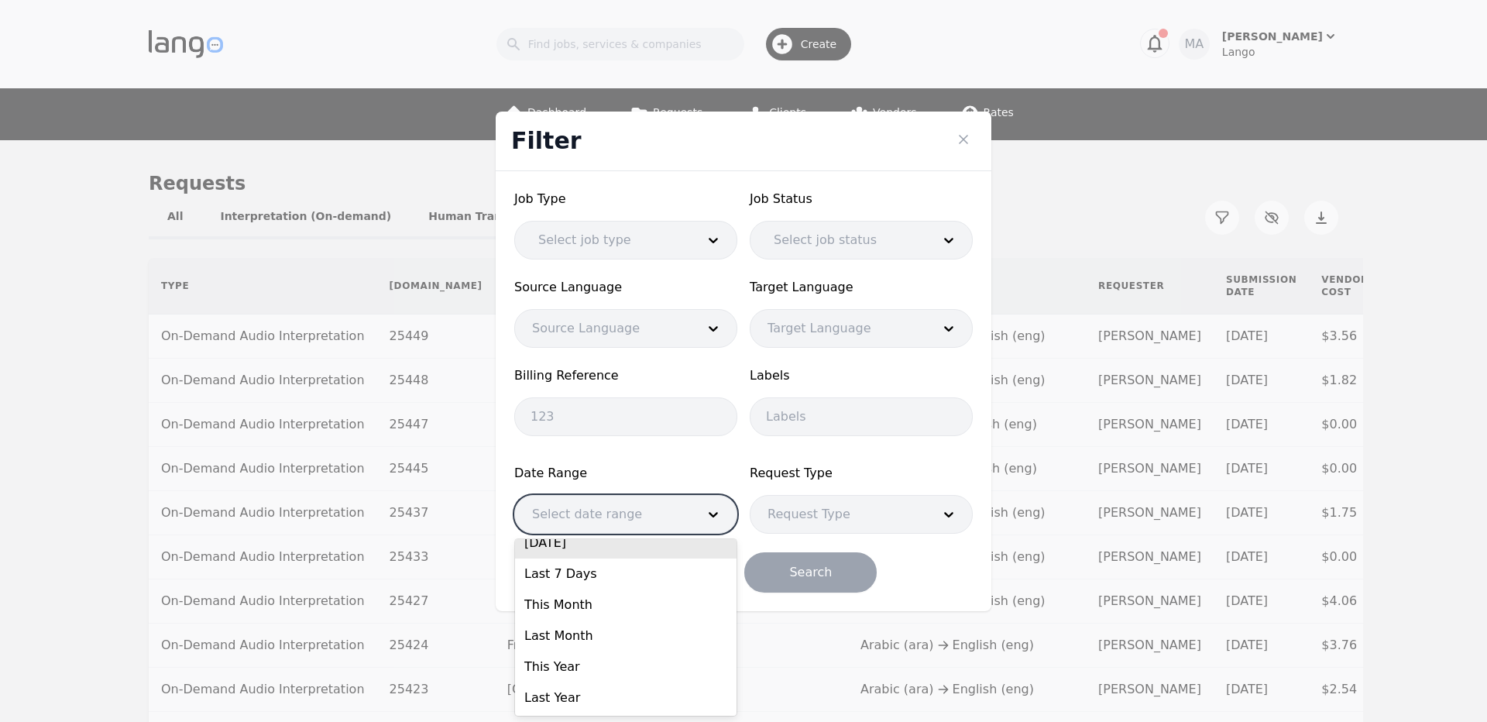
click at [688, 447] on form "Job Type Select job type Job Status Select job status Source Language Source La…" at bounding box center [743, 391] width 459 height 403
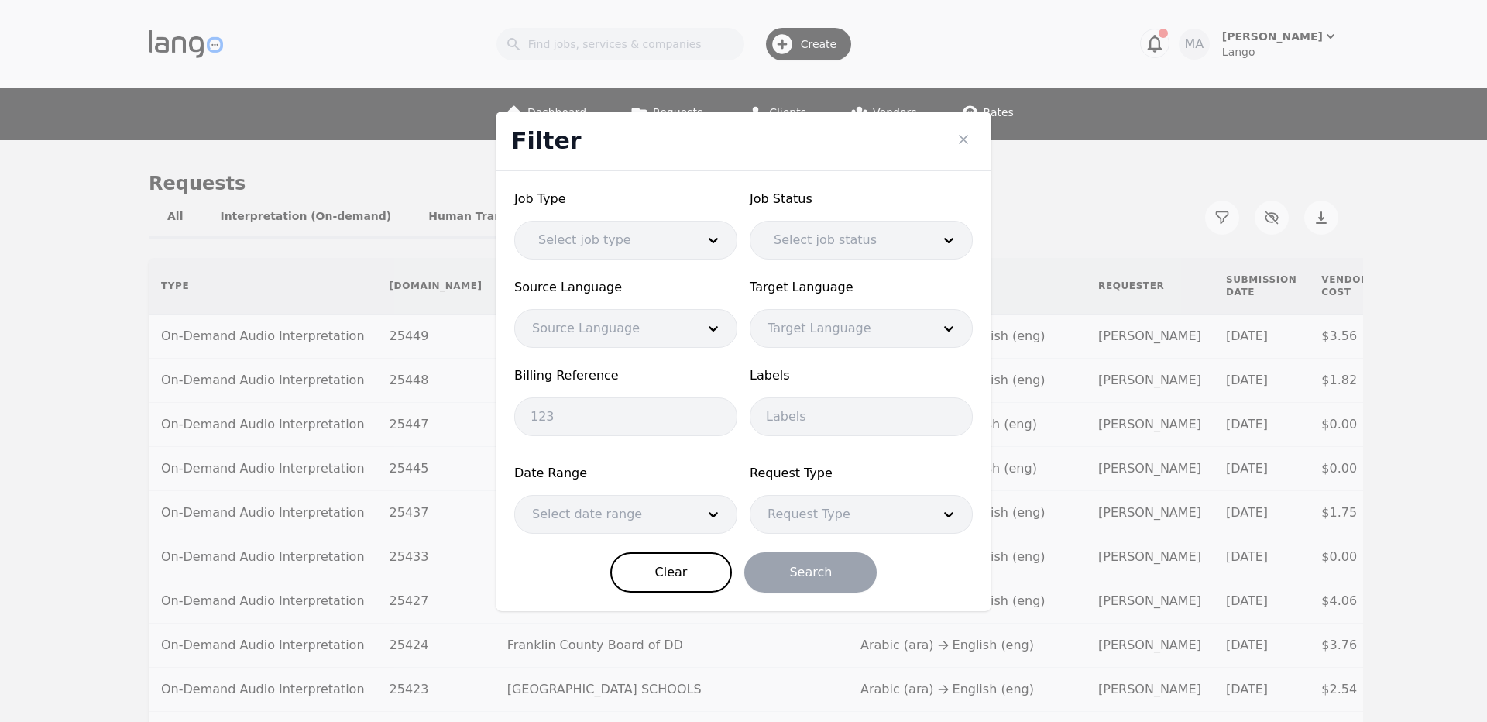
click at [645, 521] on div at bounding box center [602, 514] width 175 height 37
click at [684, 448] on form "Job Type Select job type Job Status Select job status Source Language Source La…" at bounding box center [743, 391] width 459 height 403
click at [973, 136] on button "Close" at bounding box center [963, 139] width 25 height 25
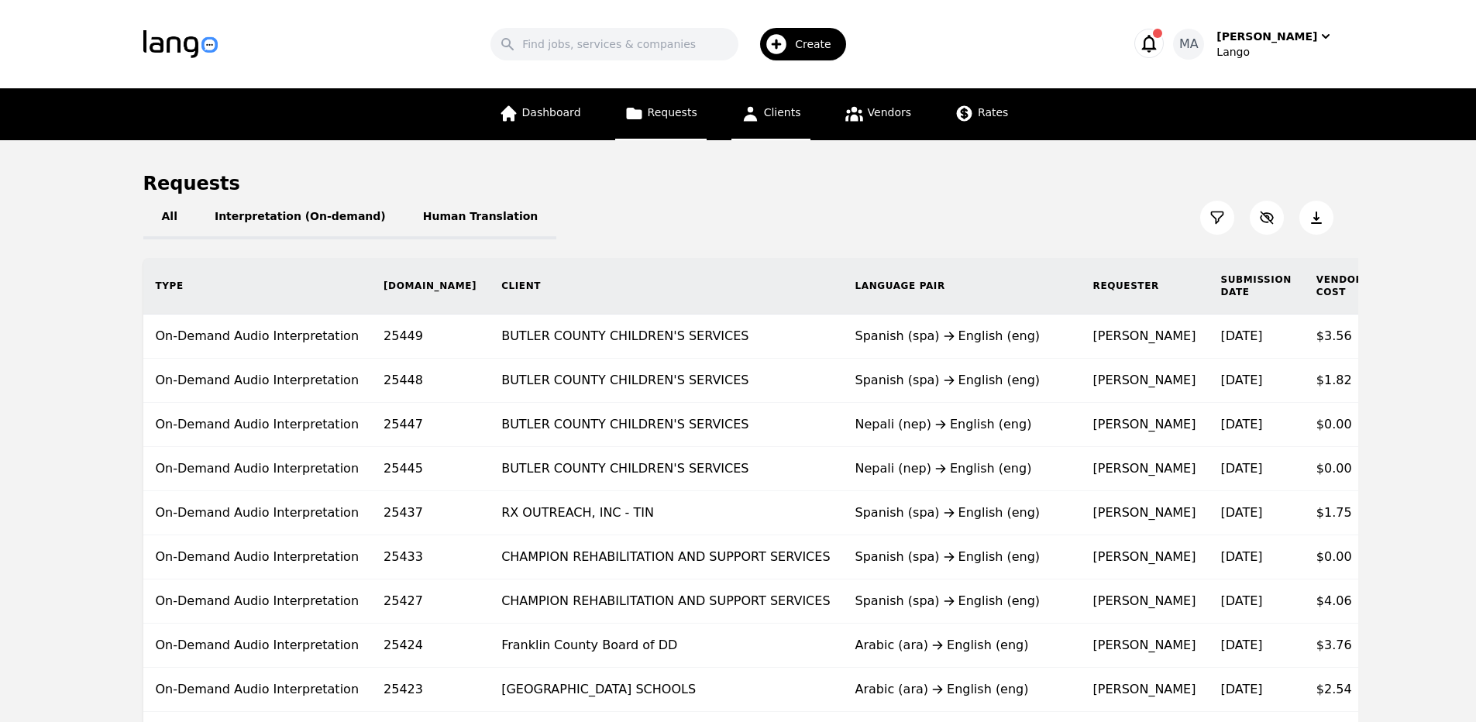
click at [754, 119] on icon at bounding box center [750, 114] width 14 height 15
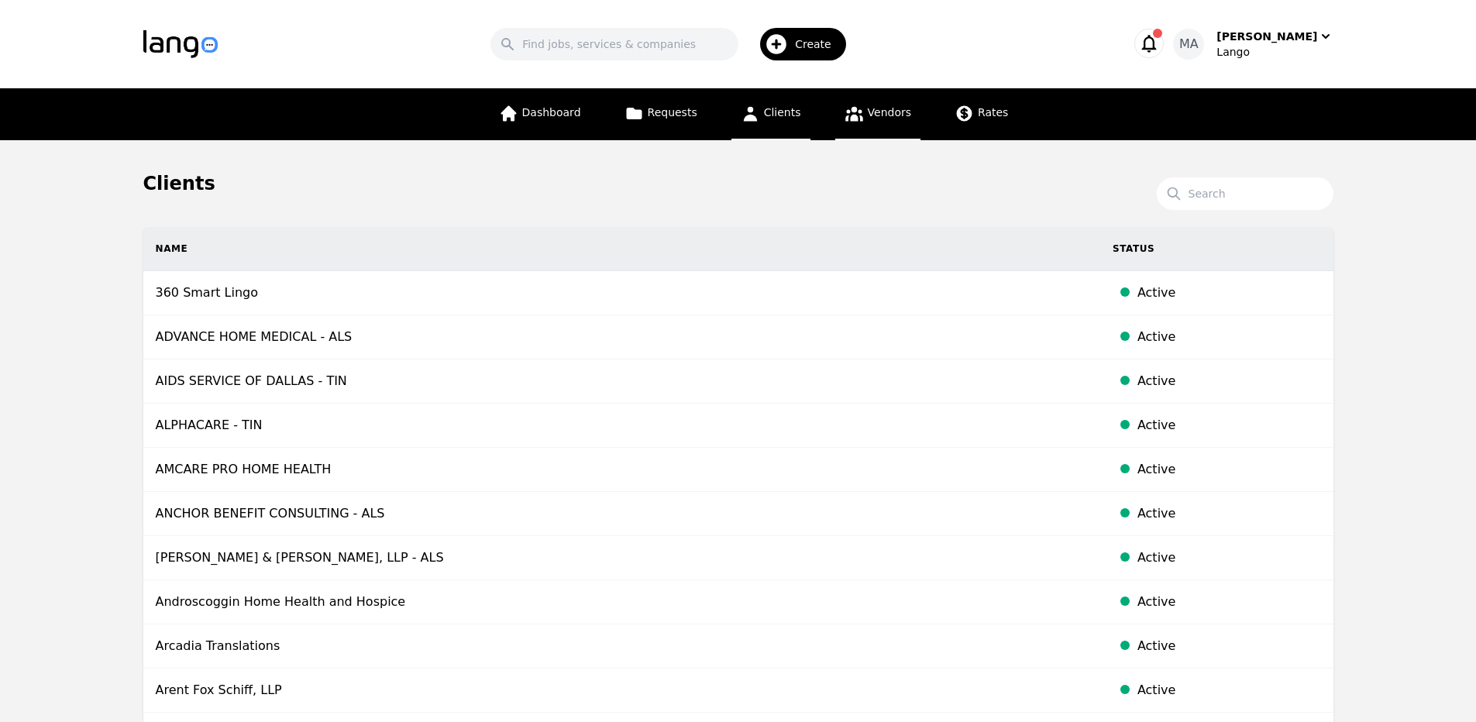
click at [849, 102] on link "Vendors" at bounding box center [877, 114] width 85 height 52
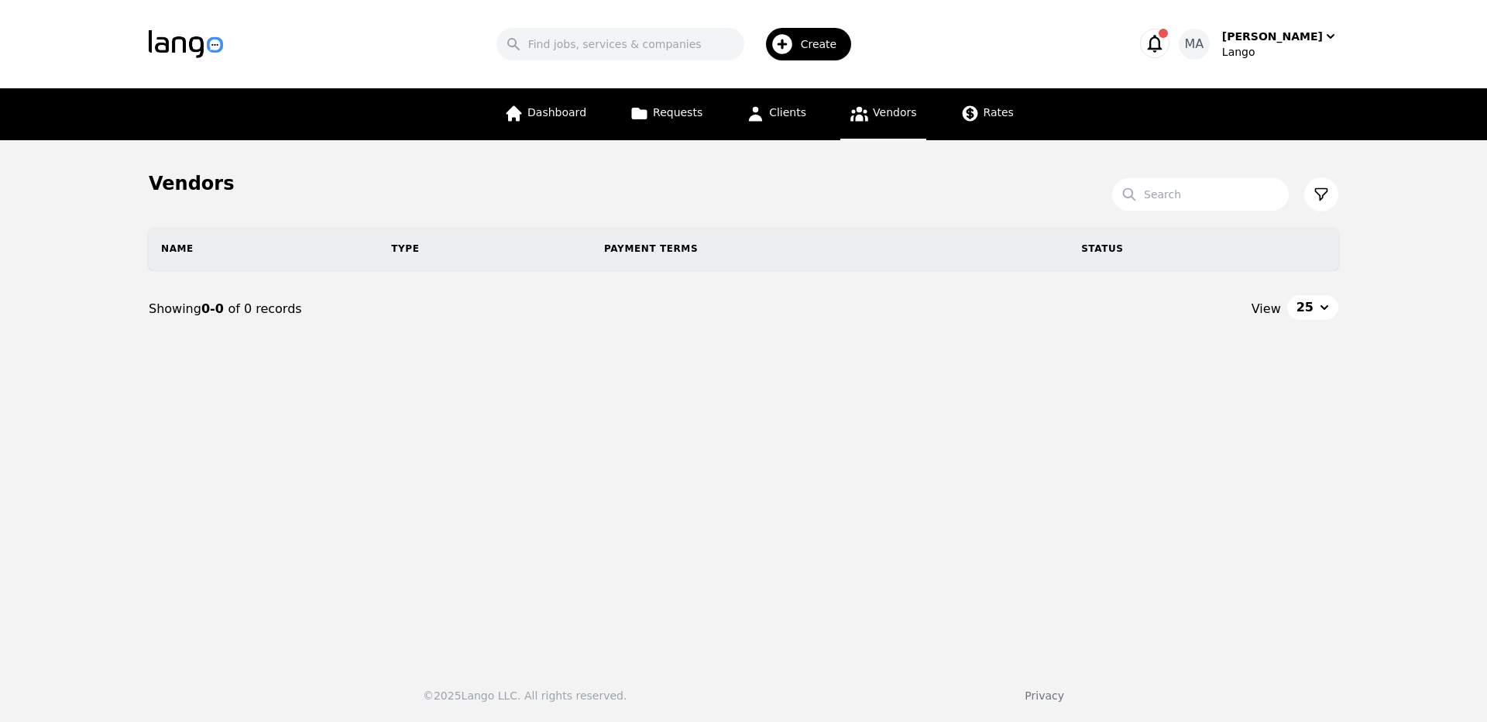
click at [1331, 188] on button at bounding box center [1321, 194] width 34 height 34
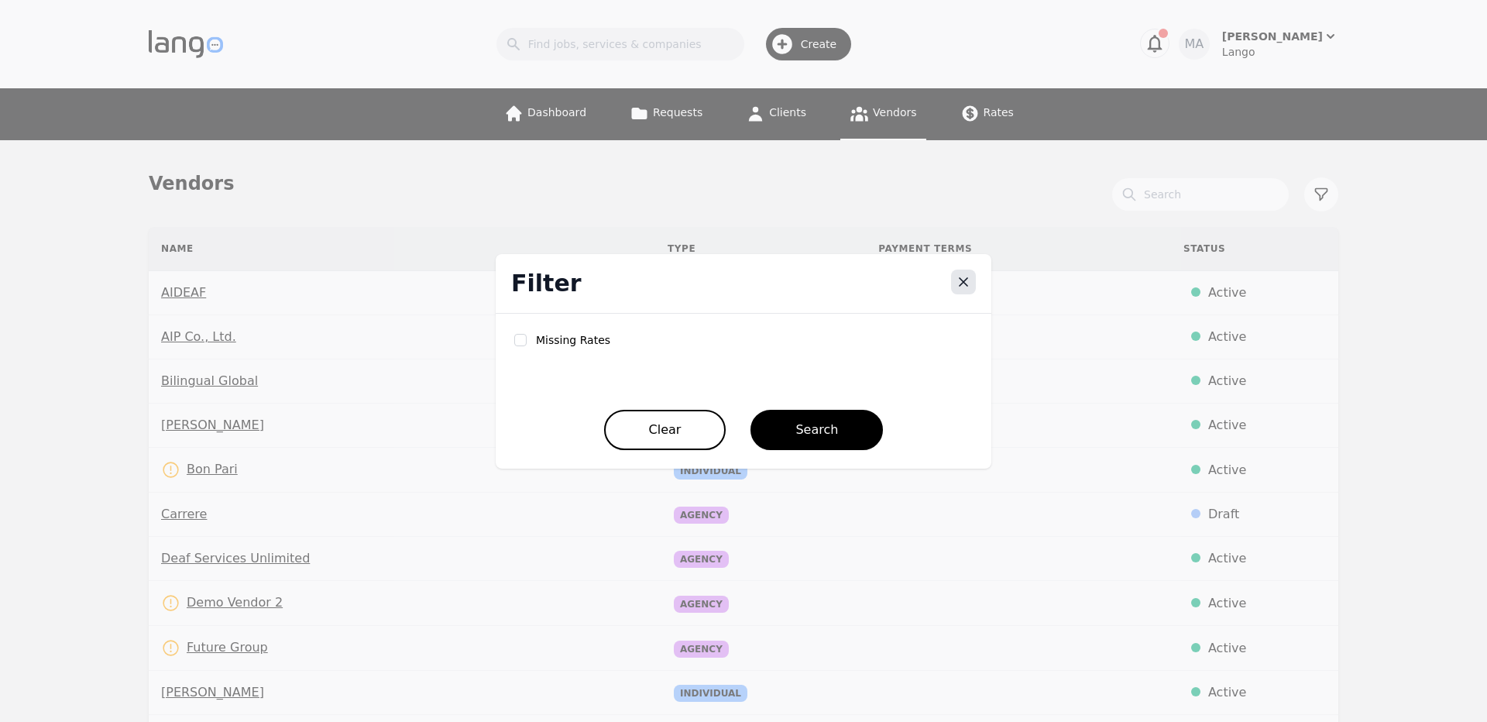
click at [967, 287] on icon "Close" at bounding box center [963, 281] width 15 height 15
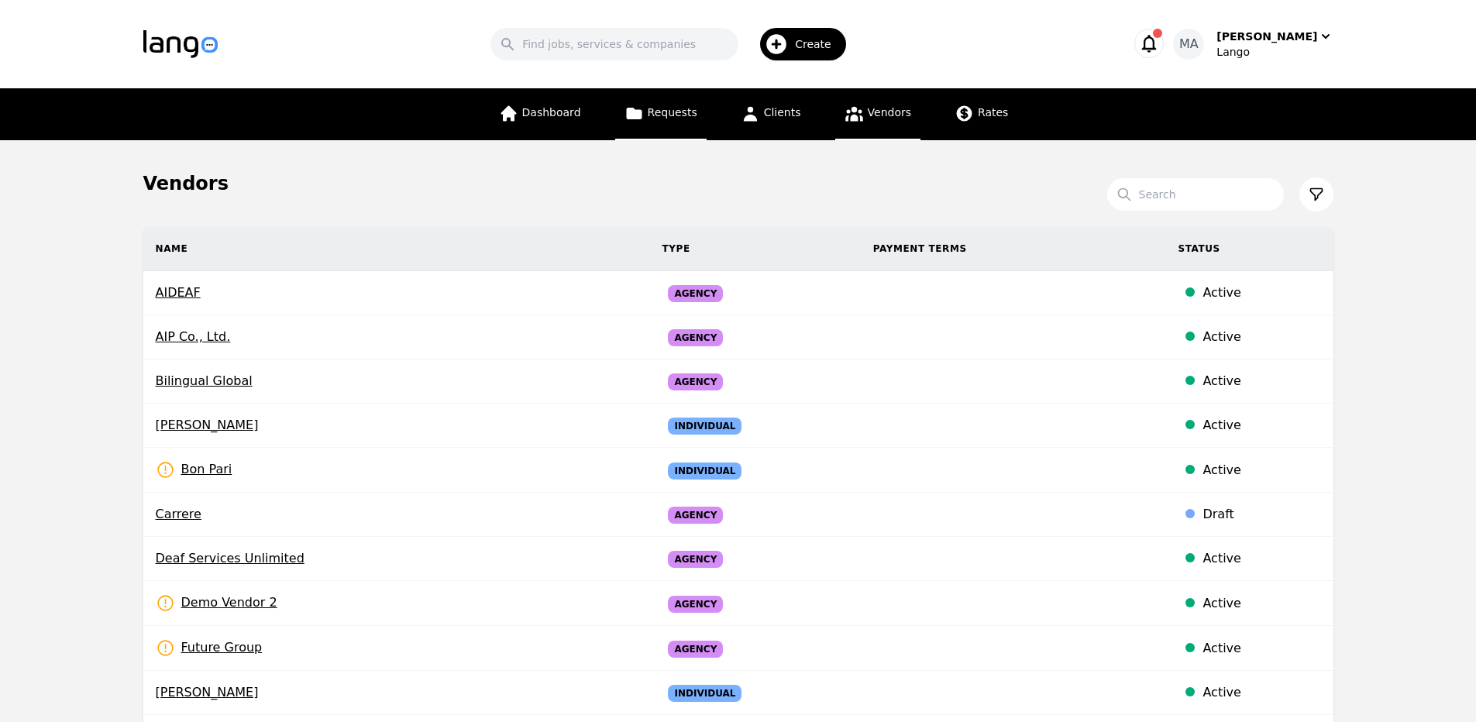
click at [687, 131] on link "Requests" at bounding box center [660, 114] width 91 height 52
